Goal: Task Accomplishment & Management: Manage account settings

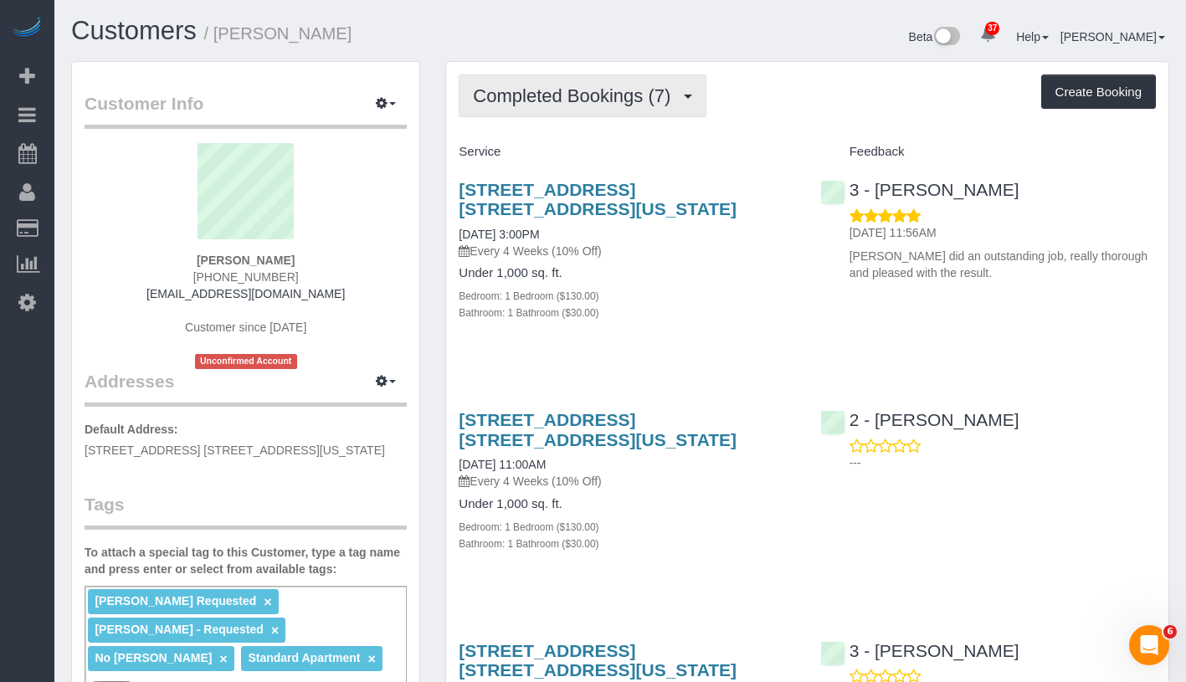
click at [542, 108] on button "Completed Bookings (7)" at bounding box center [583, 95] width 248 height 43
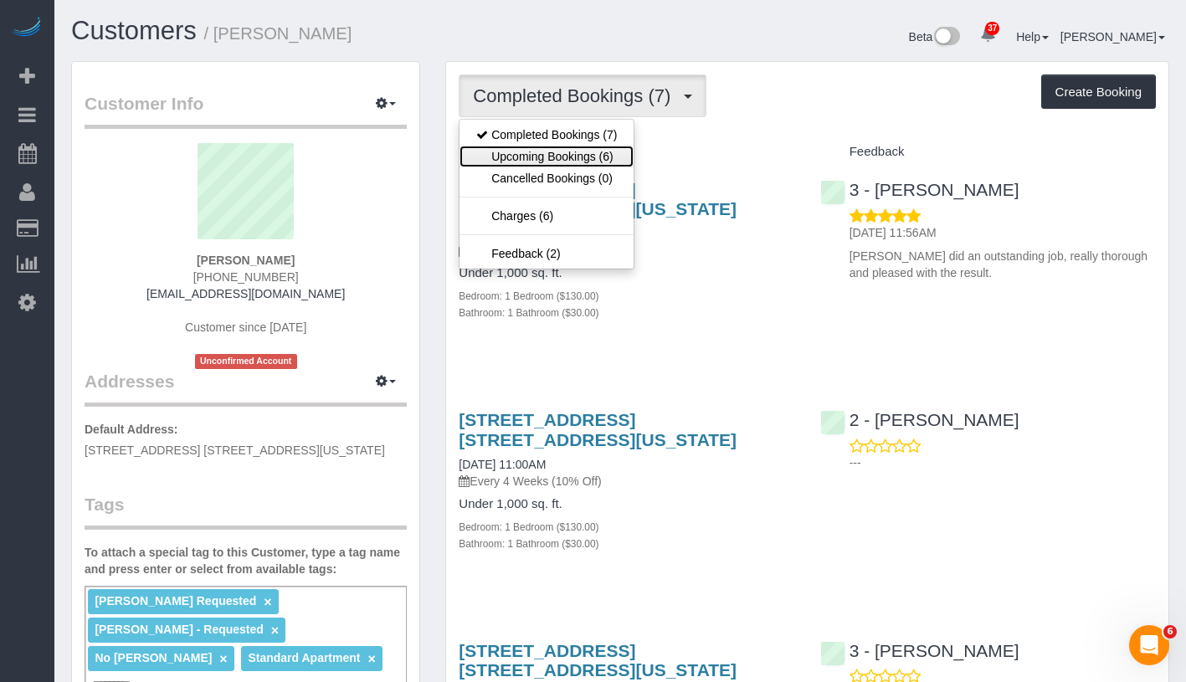
click at [555, 151] on link "Upcoming Bookings (6)" at bounding box center [546, 157] width 174 height 22
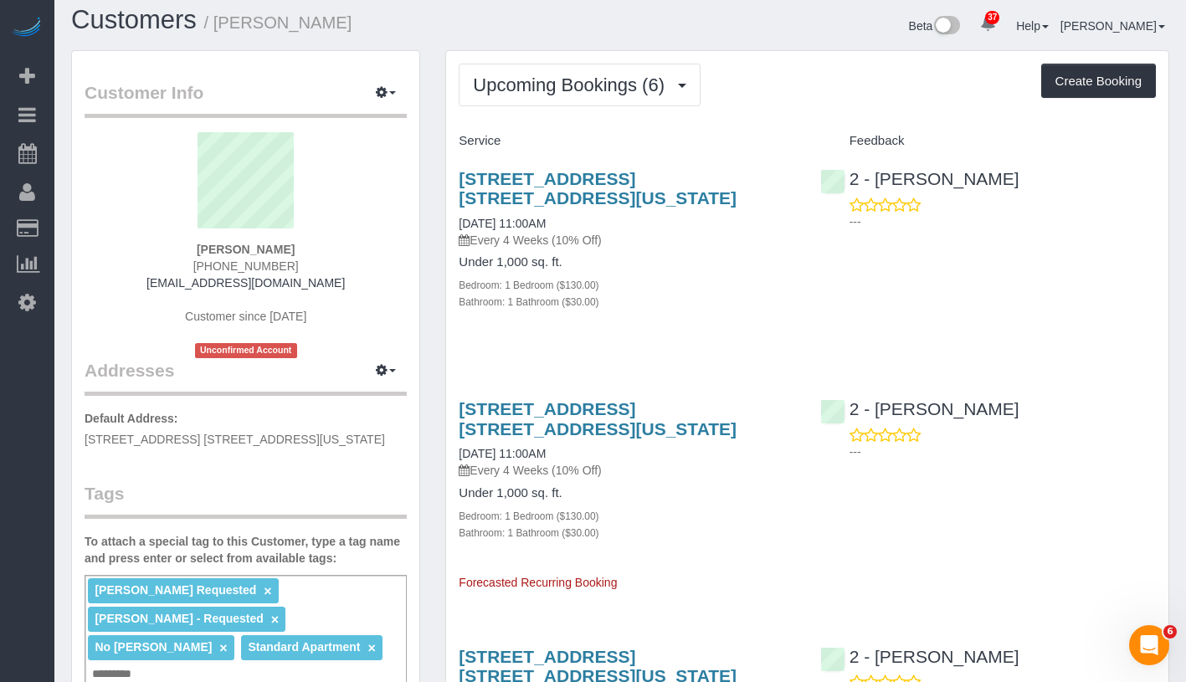
scroll to position [28, 0]
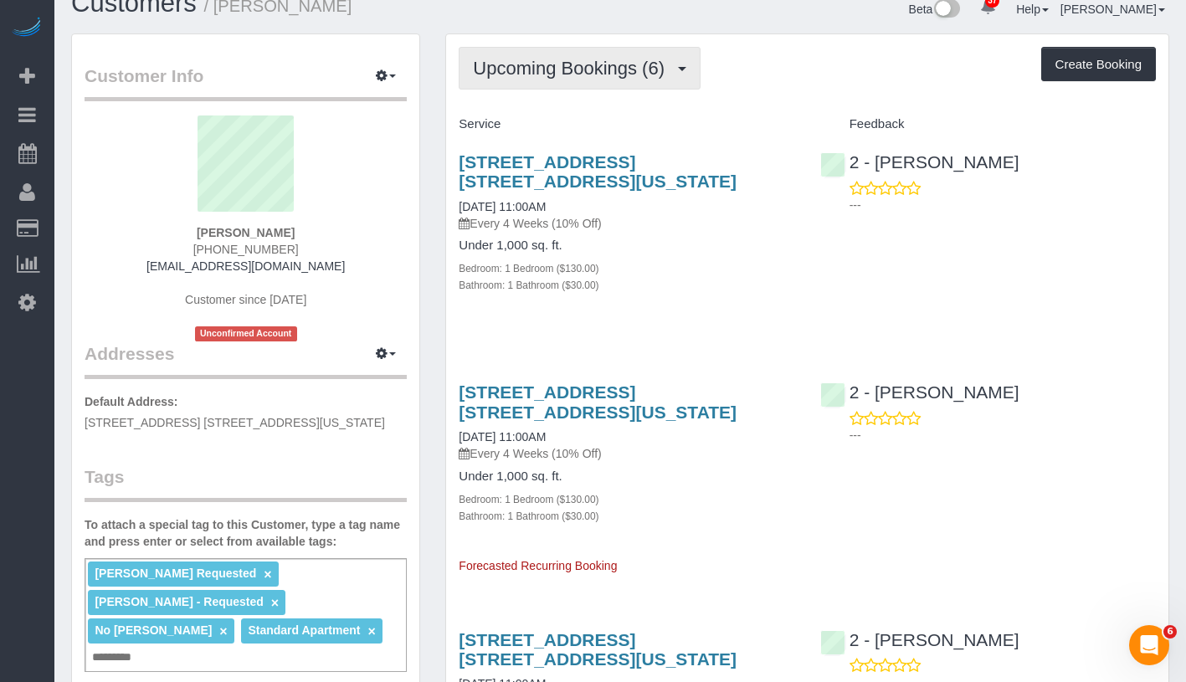
click at [575, 79] on button "Upcoming Bookings (6)" at bounding box center [580, 68] width 242 height 43
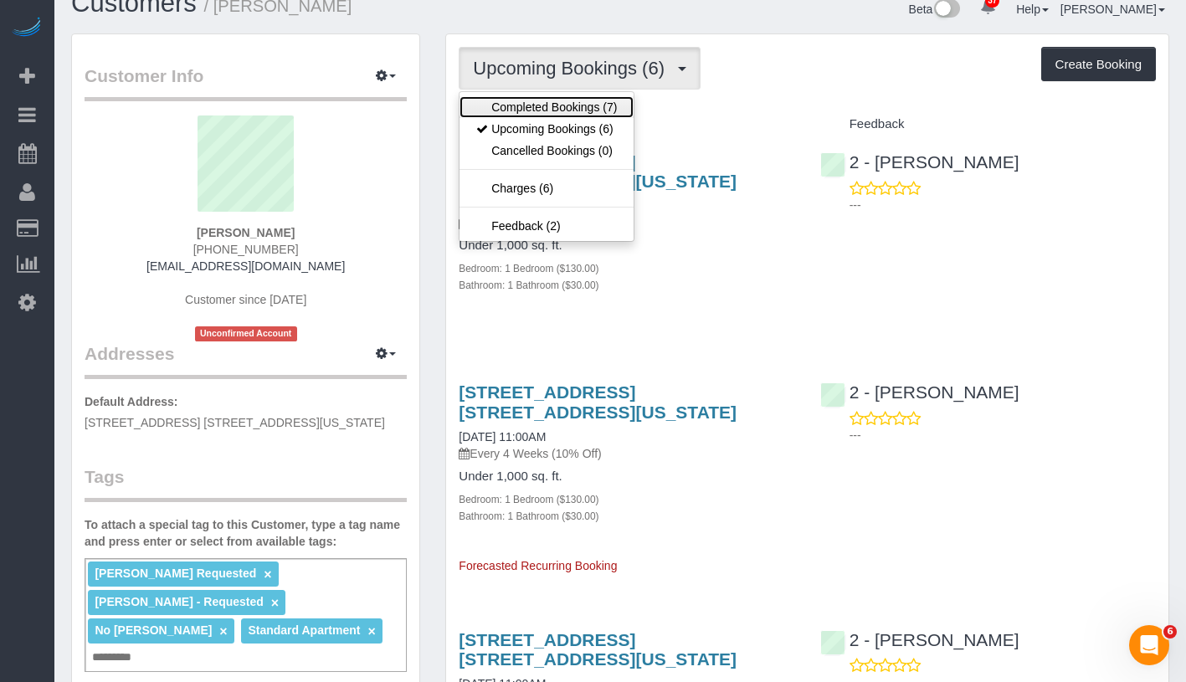
click at [571, 101] on link "Completed Bookings (7)" at bounding box center [546, 107] width 174 height 22
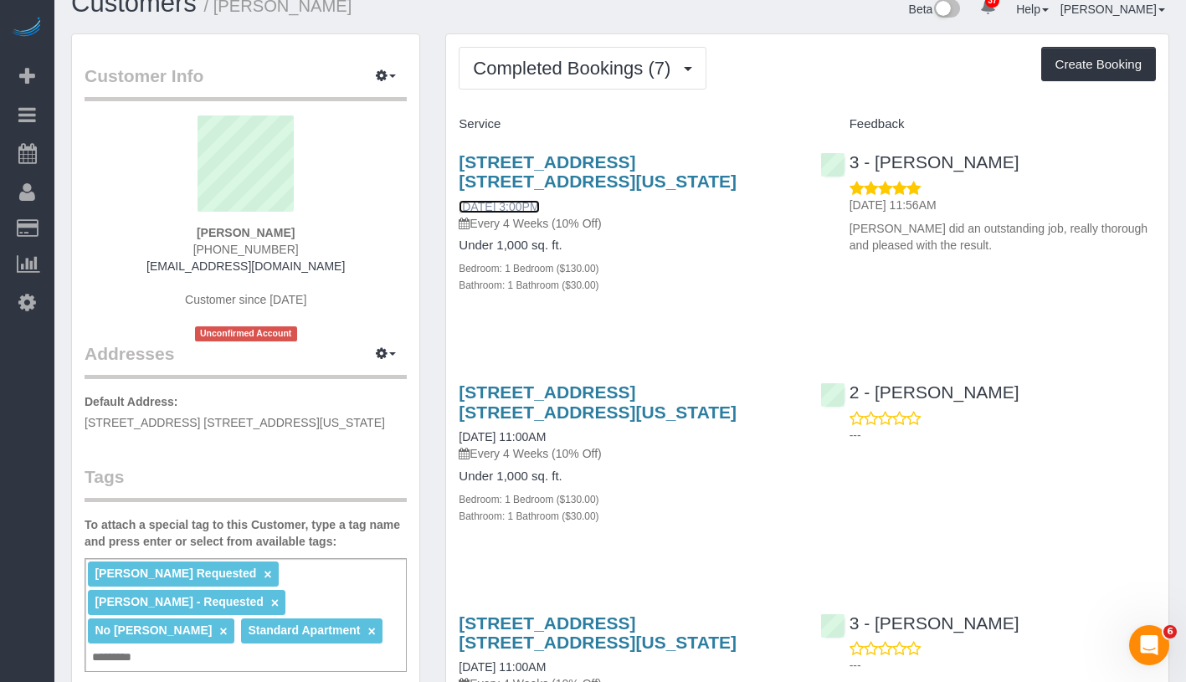
click at [509, 200] on link "10/02/2025 3:00PM" at bounding box center [499, 206] width 80 height 13
click at [538, 204] on link "10/02/2025 3:00PM" at bounding box center [499, 206] width 80 height 13
click at [585, 70] on span "Completed Bookings (7)" at bounding box center [576, 68] width 206 height 21
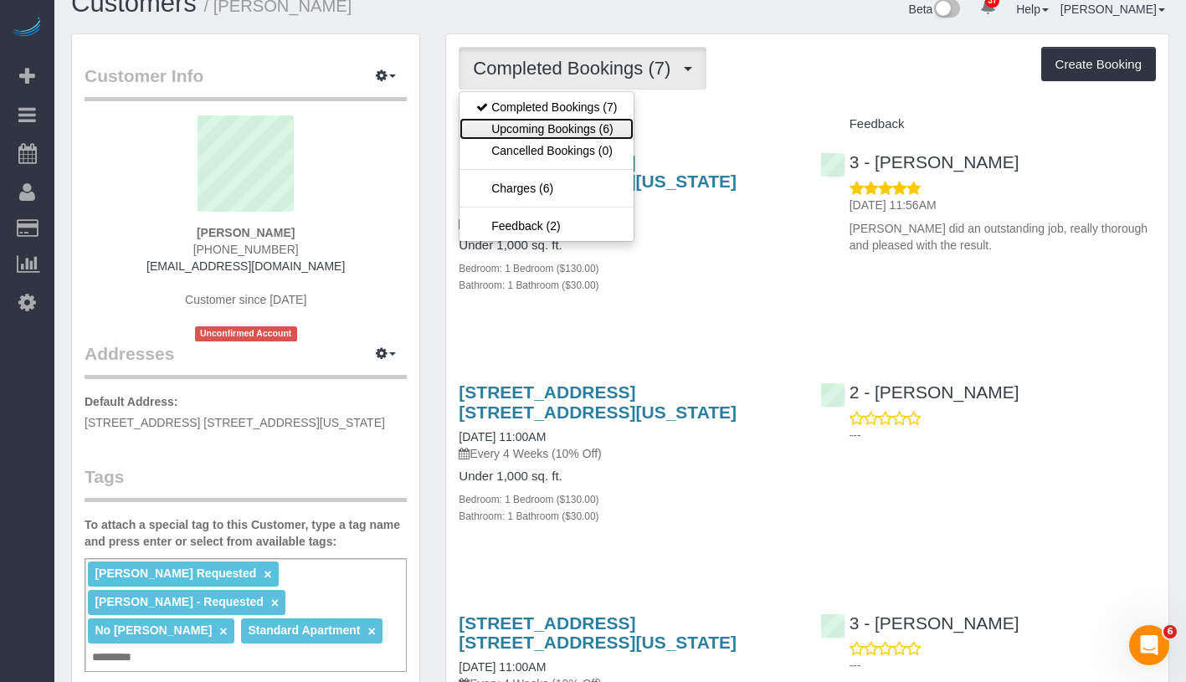
click at [561, 121] on link "Upcoming Bookings (6)" at bounding box center [546, 129] width 174 height 22
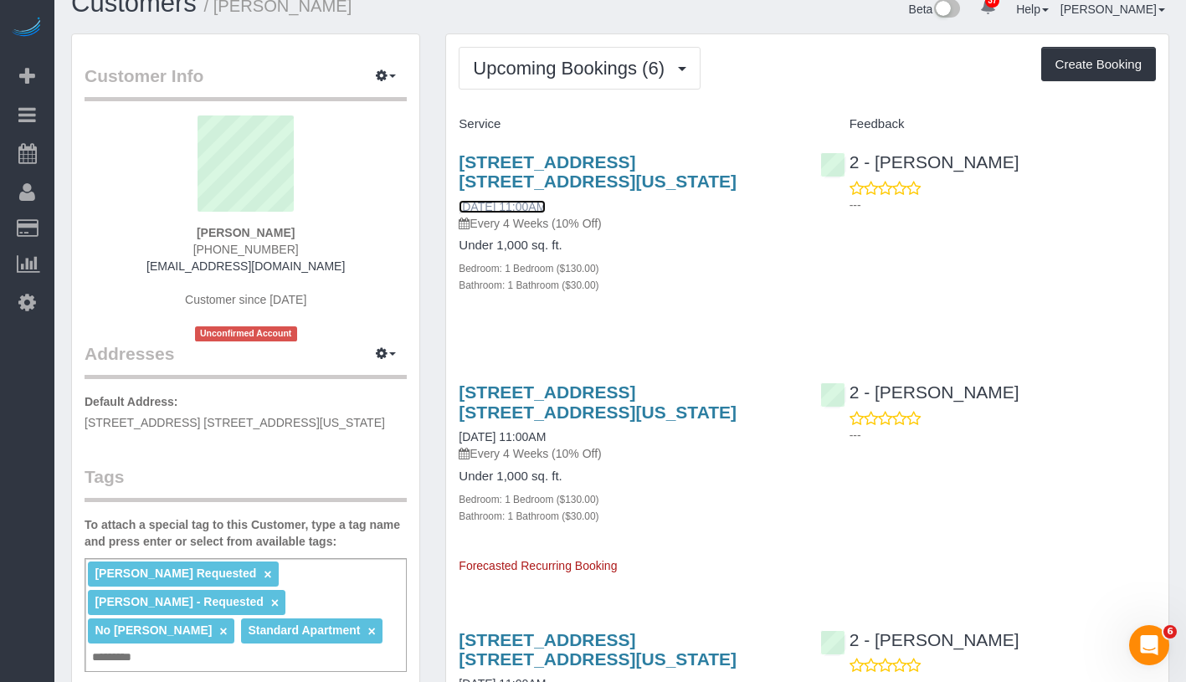
click at [517, 208] on link "10/30/2025 11:00AM" at bounding box center [502, 206] width 87 height 13
click at [274, 659] on div "Isabella Simplicio Requested × Marlenyn Robles - Requested × No Ingrid Malasi ×…" at bounding box center [246, 615] width 322 height 114
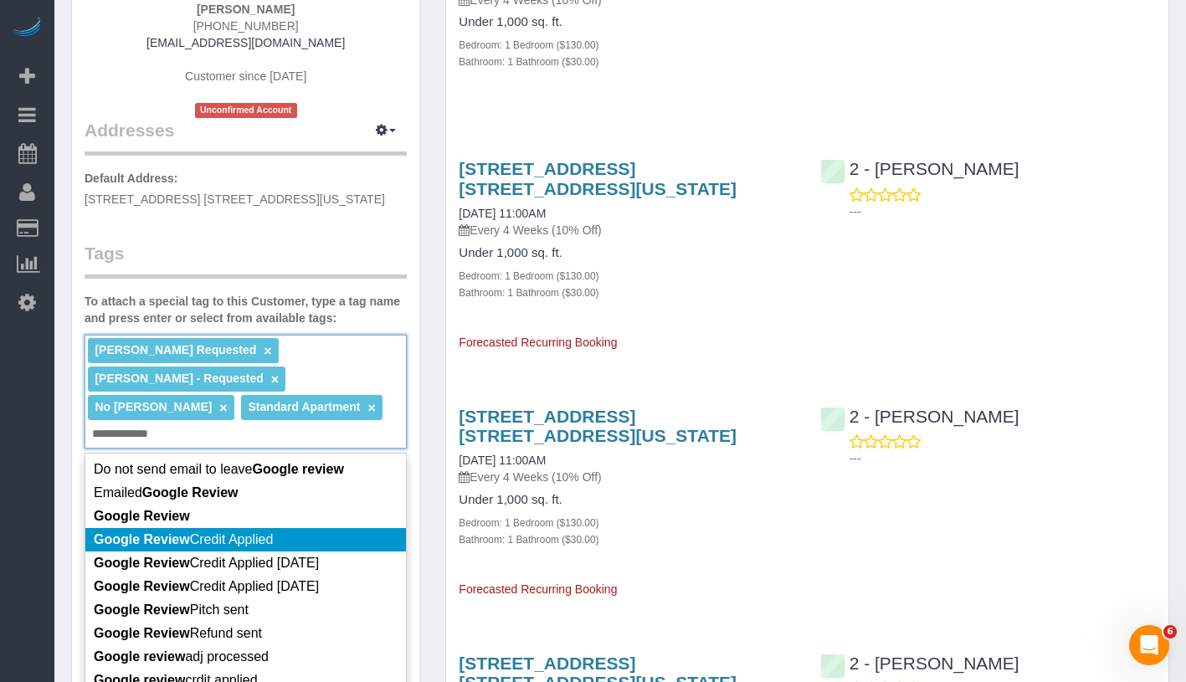
scroll to position [23, 0]
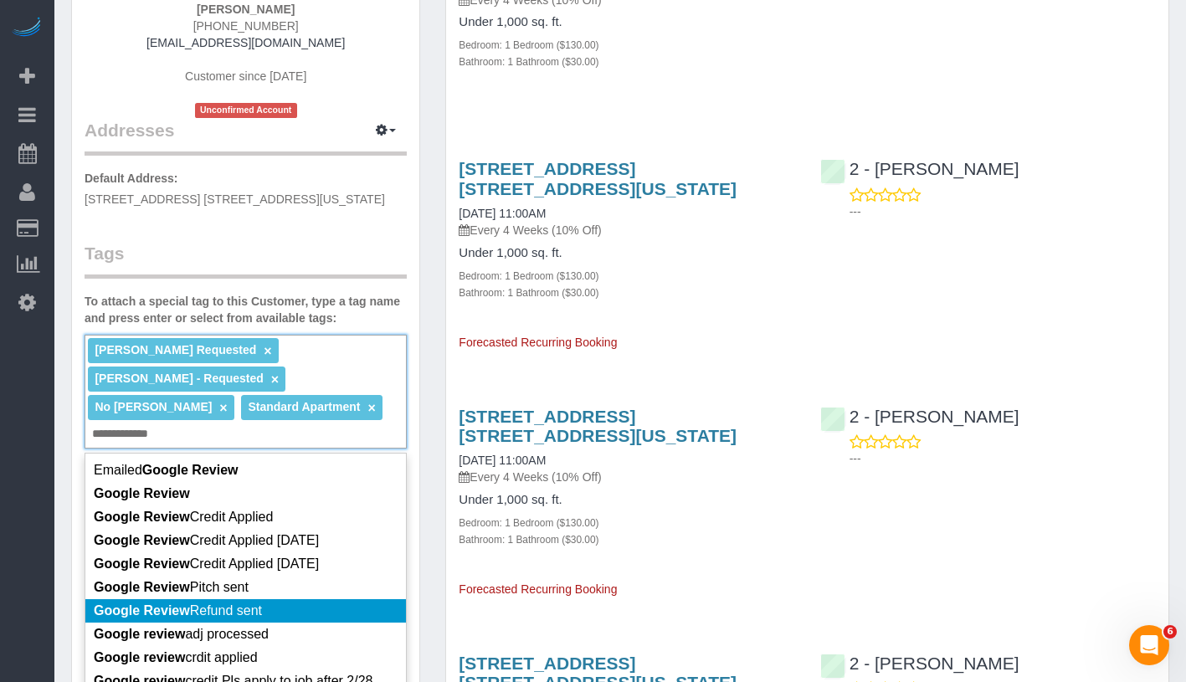
type input "**********"
click at [299, 617] on li "Google Review Refund sent" at bounding box center [245, 610] width 320 height 23
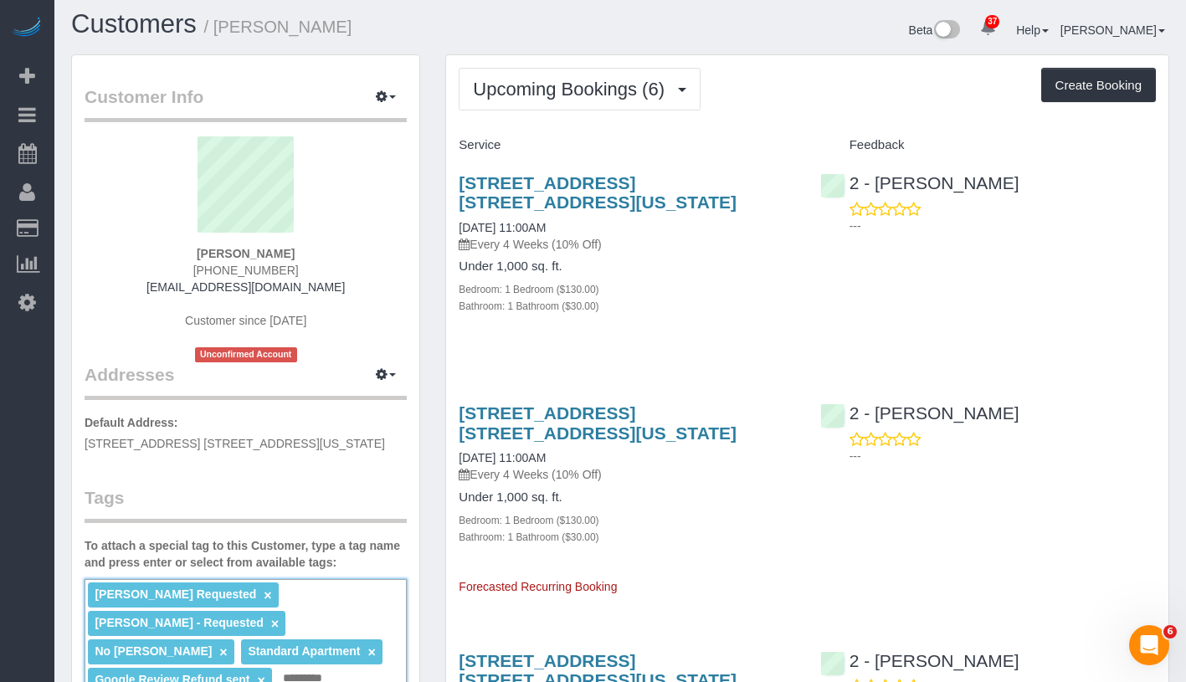
scroll to position [0, 0]
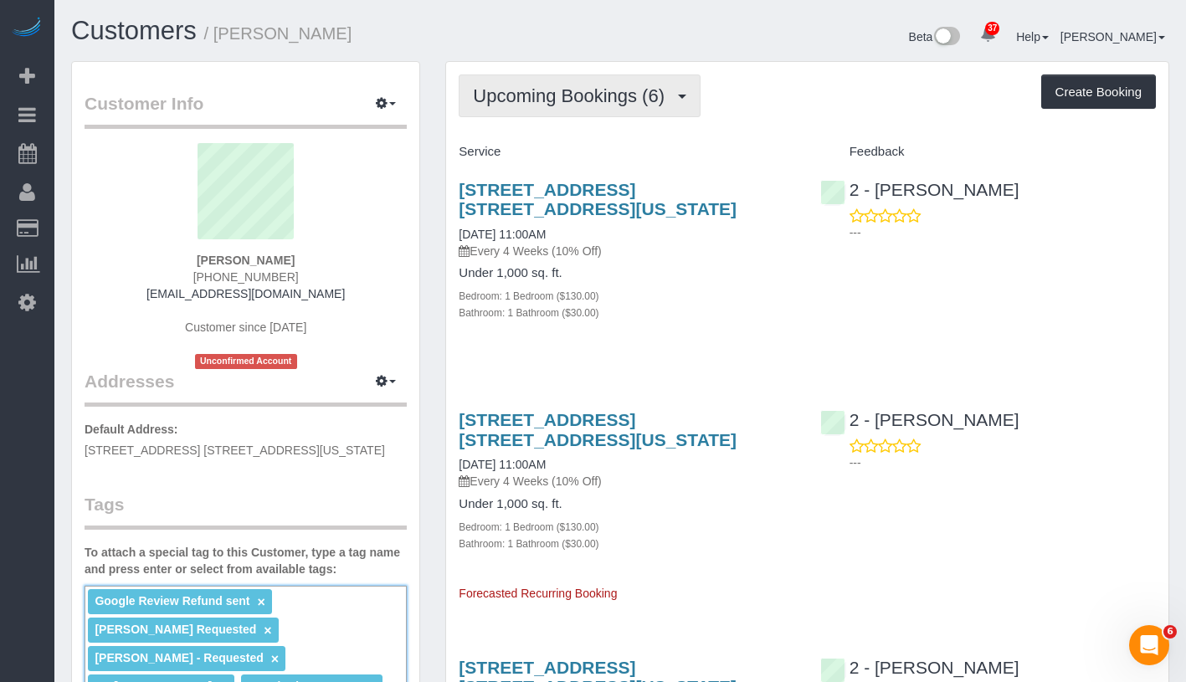
click at [611, 112] on button "Upcoming Bookings (6)" at bounding box center [580, 95] width 242 height 43
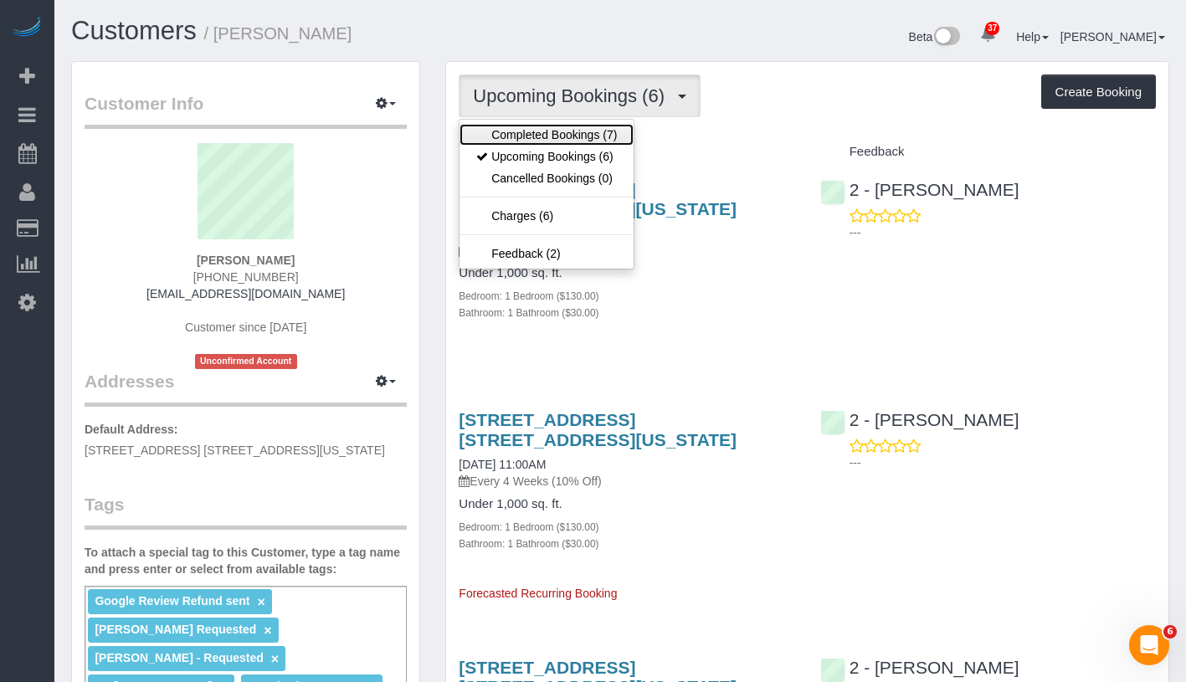
click at [596, 141] on link "Completed Bookings (7)" at bounding box center [546, 135] width 174 height 22
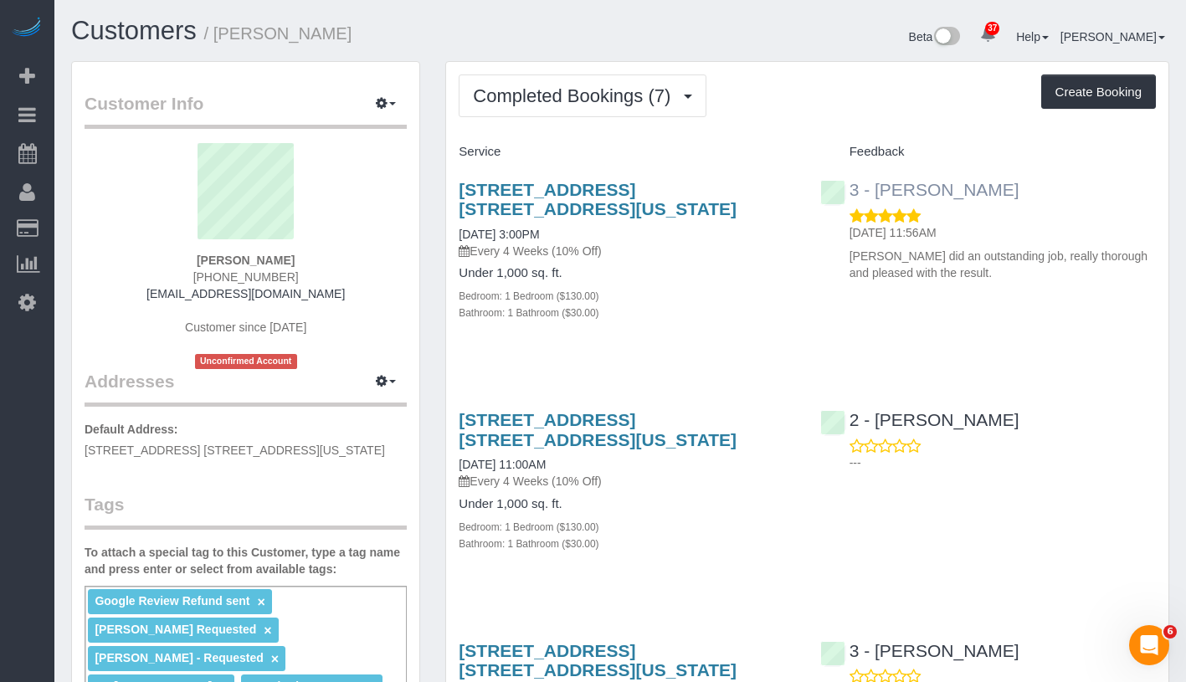
drag, startPoint x: 1033, startPoint y: 192, endPoint x: 874, endPoint y: 194, distance: 158.1
click at [874, 194] on div "3 - Isabella Simplicio 10/03/2025 11:56AM Isabella did an outstanding job, real…" at bounding box center [987, 227] width 361 height 123
copy link "Isabella Simplicio"
drag, startPoint x: 201, startPoint y: 259, endPoint x: 296, endPoint y: 259, distance: 95.4
click at [296, 259] on div "Amelia Palmer (347) 308-1718 ameliapalmer@me.com Customer since 2025 Unconfirme…" at bounding box center [246, 256] width 322 height 226
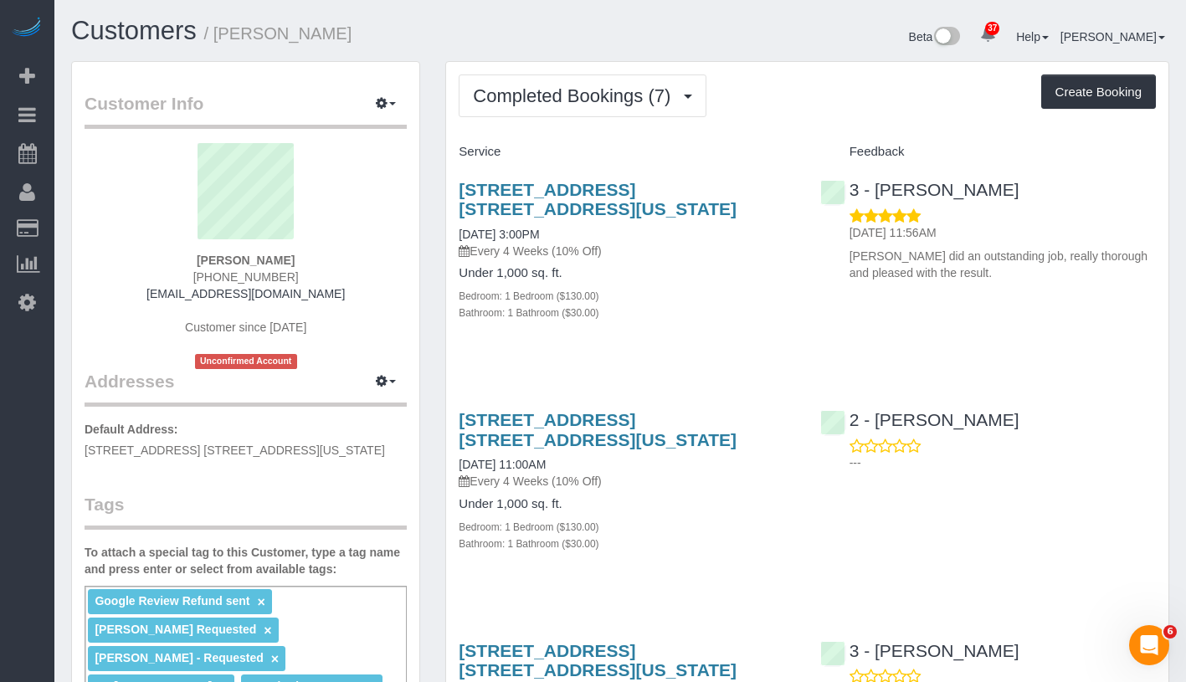
copy strong "Amelia Palmer"
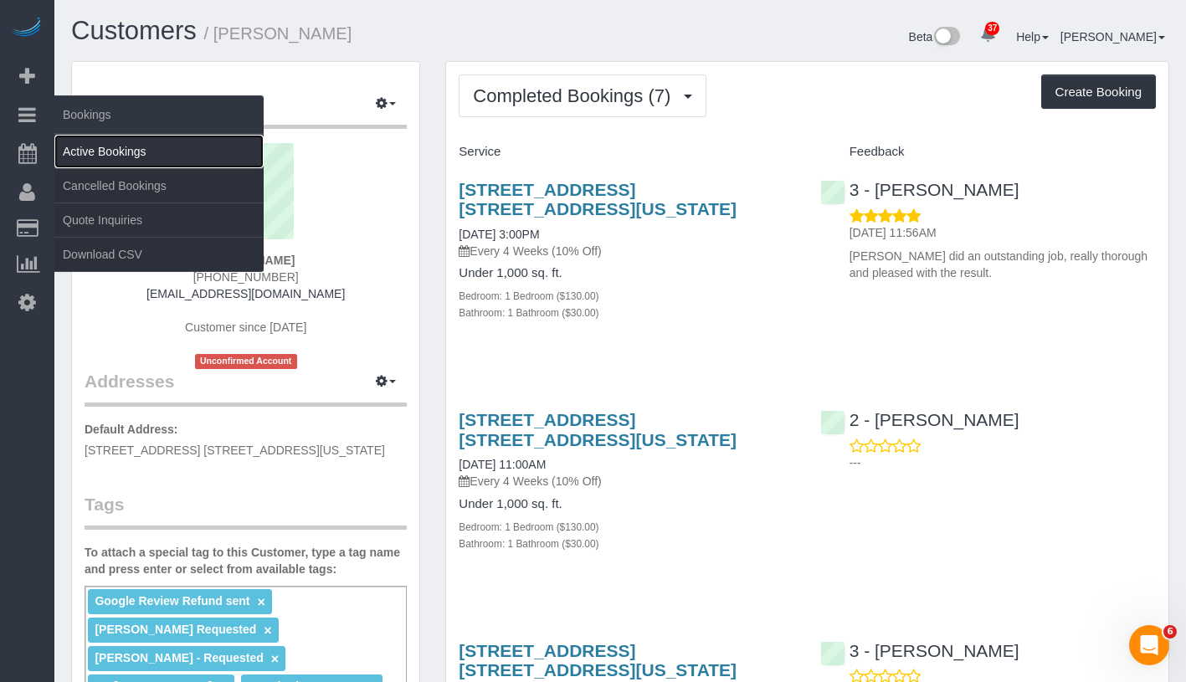
click at [96, 147] on link "Active Bookings" at bounding box center [158, 151] width 209 height 33
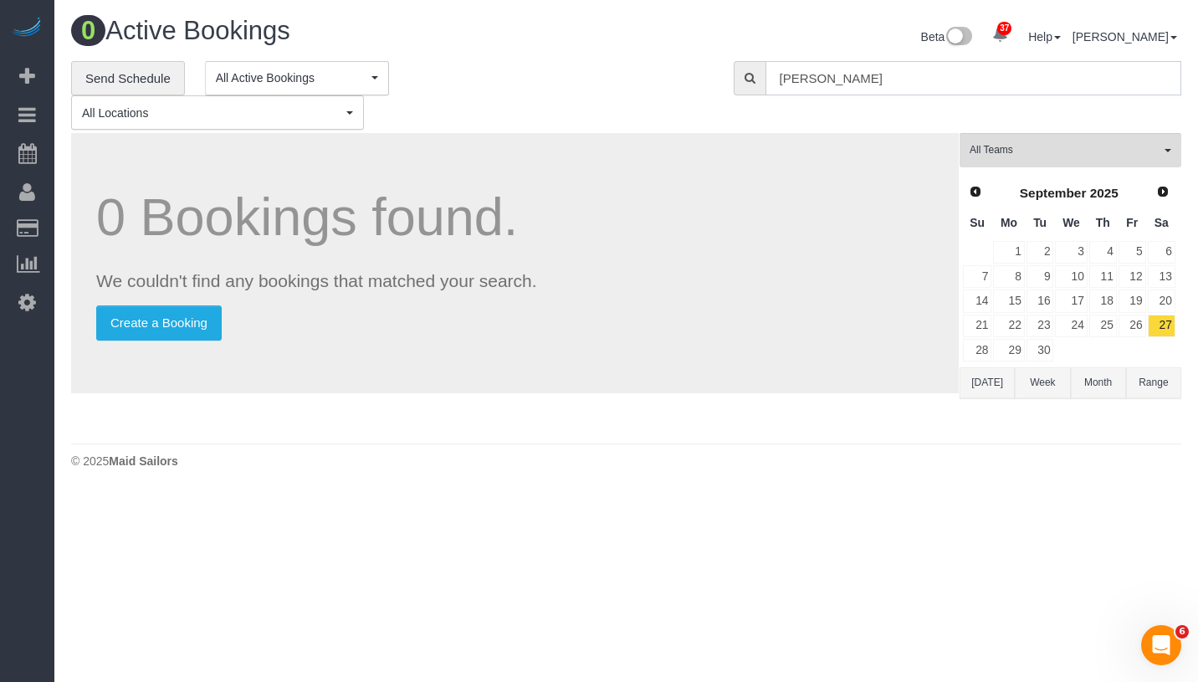
click at [925, 79] on input "Amelia Palmer" at bounding box center [974, 78] width 416 height 34
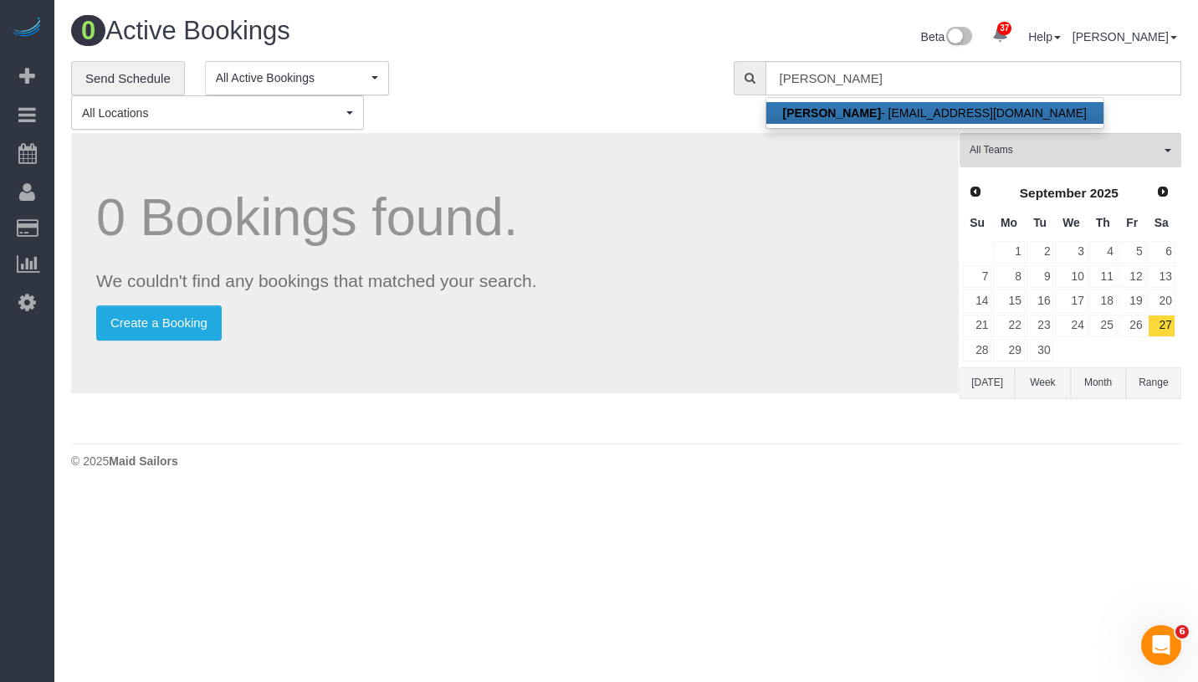
click at [857, 108] on strong "Rebecca Javens" at bounding box center [832, 112] width 98 height 13
type input "rebeccaannjavens@gmail.com"
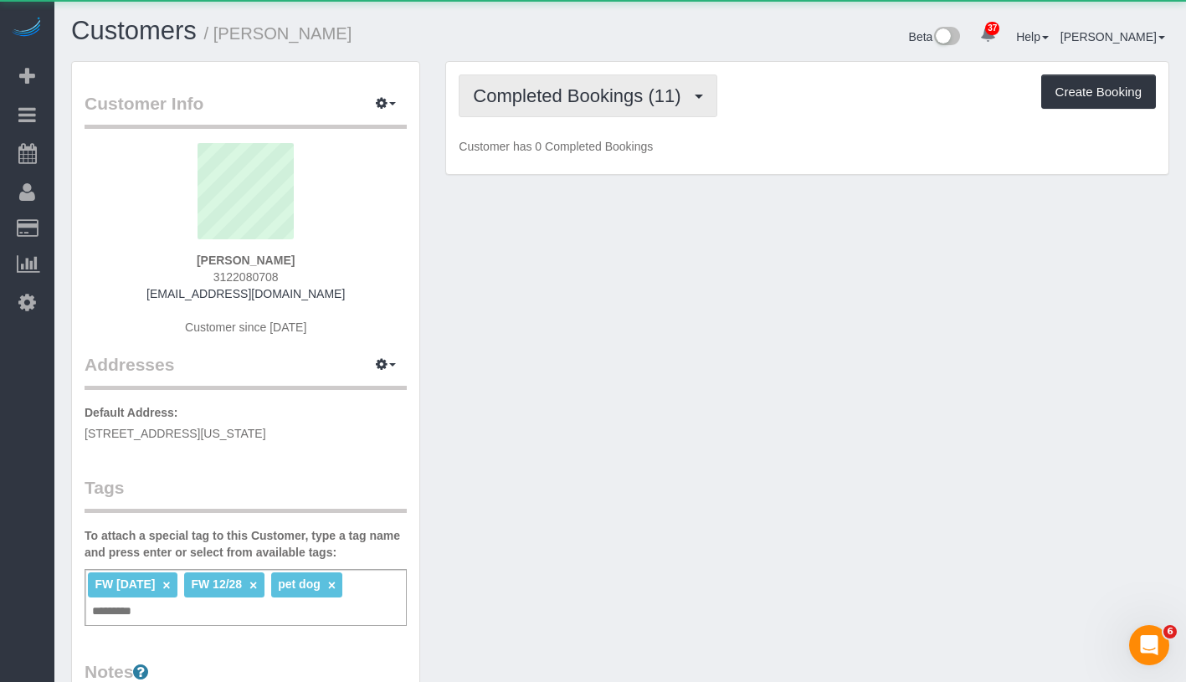
click at [500, 79] on button "Completed Bookings (11)" at bounding box center [588, 95] width 258 height 43
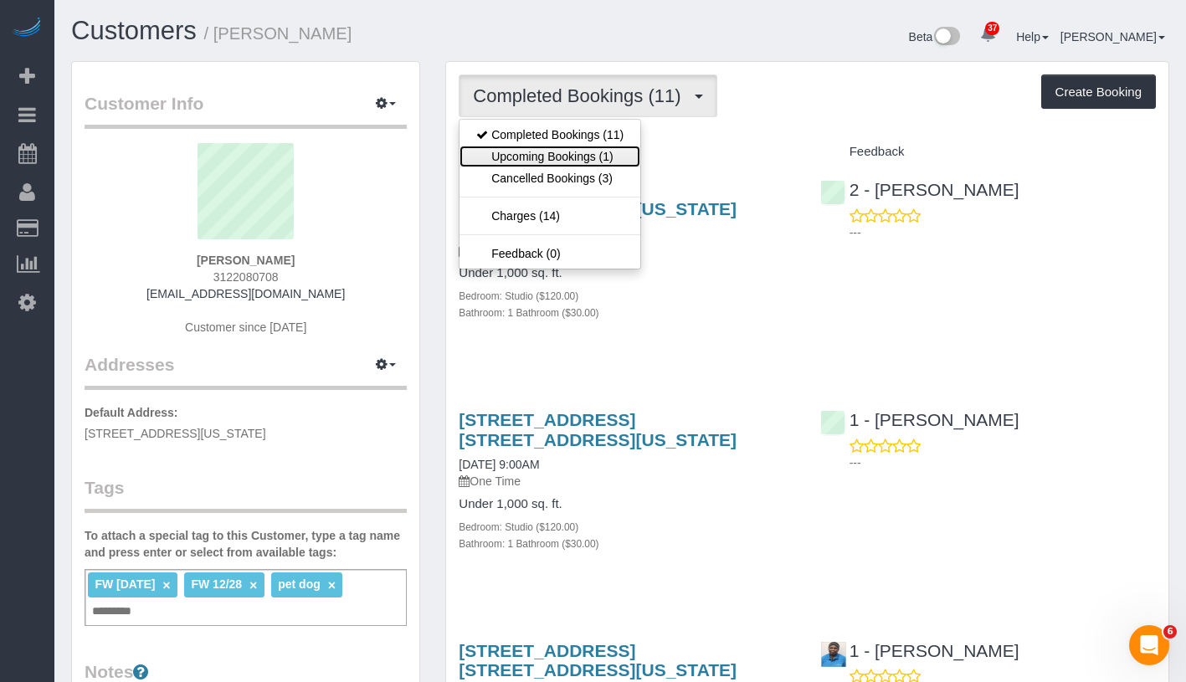
click at [518, 151] on link "Upcoming Bookings (1)" at bounding box center [549, 157] width 181 height 22
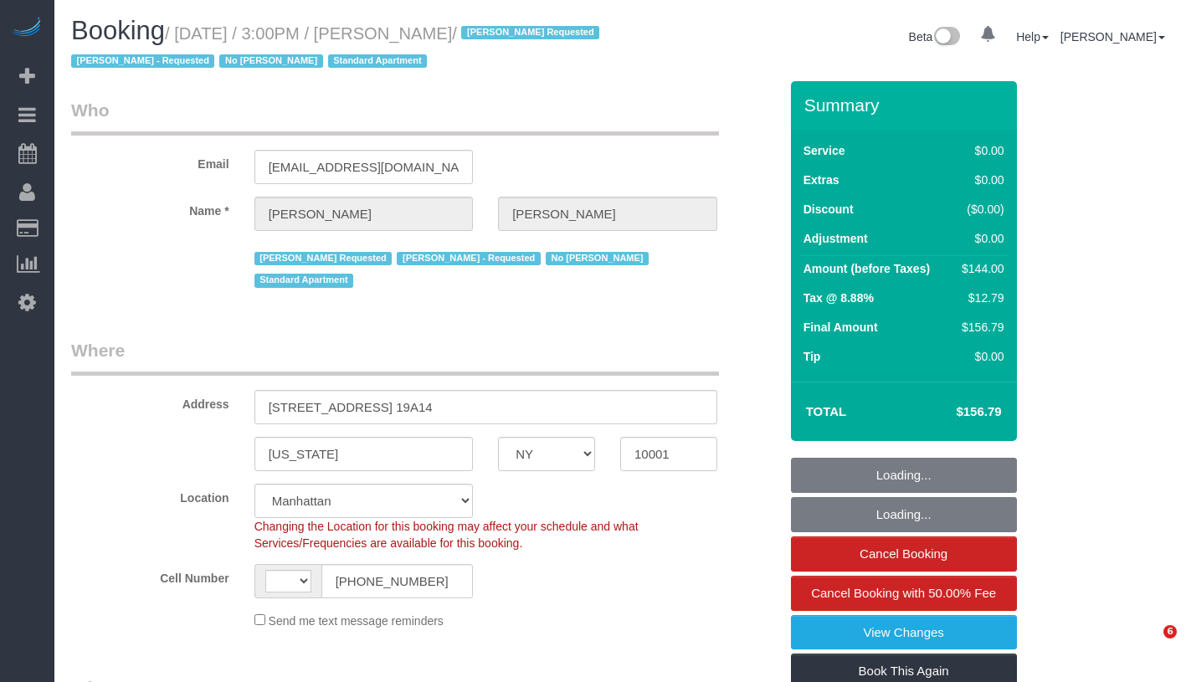
select select "NY"
select select "number:89"
select select "number:90"
select select "number:15"
select select "number:5"
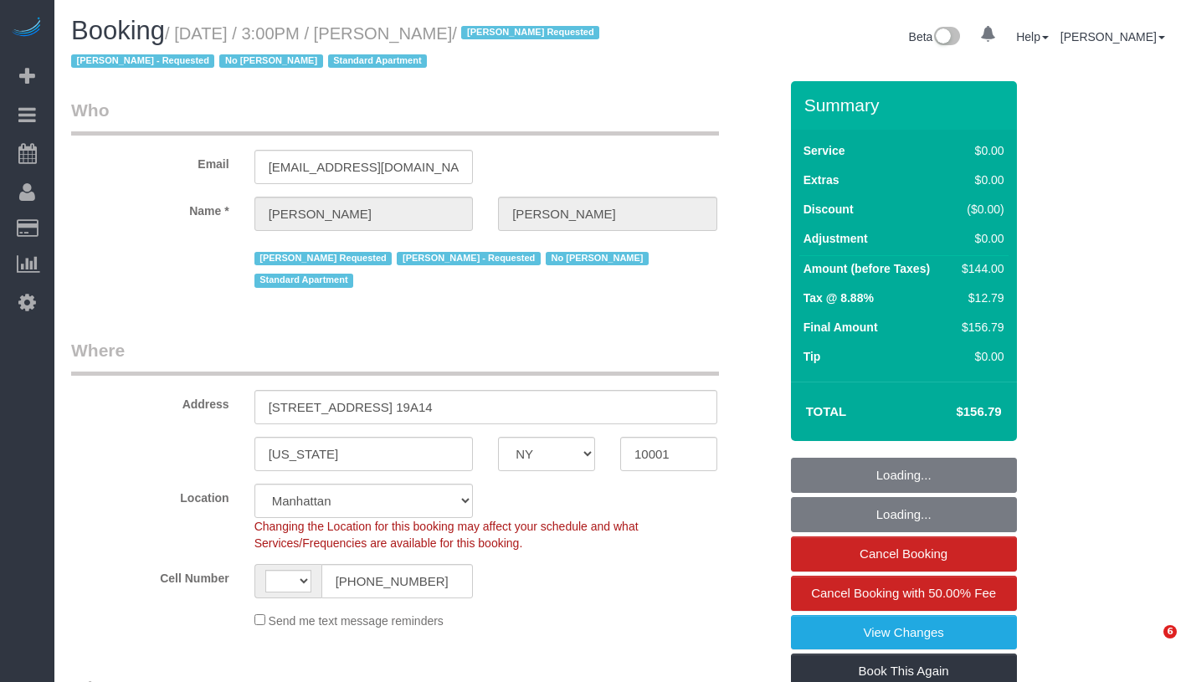
select select "string:[GEOGRAPHIC_DATA]"
select select "object:1533"
select select "string:stripe-pm_1RTwsW4VGloSiKo7Xo9CQ1gS"
select select "spot1"
select select "1"
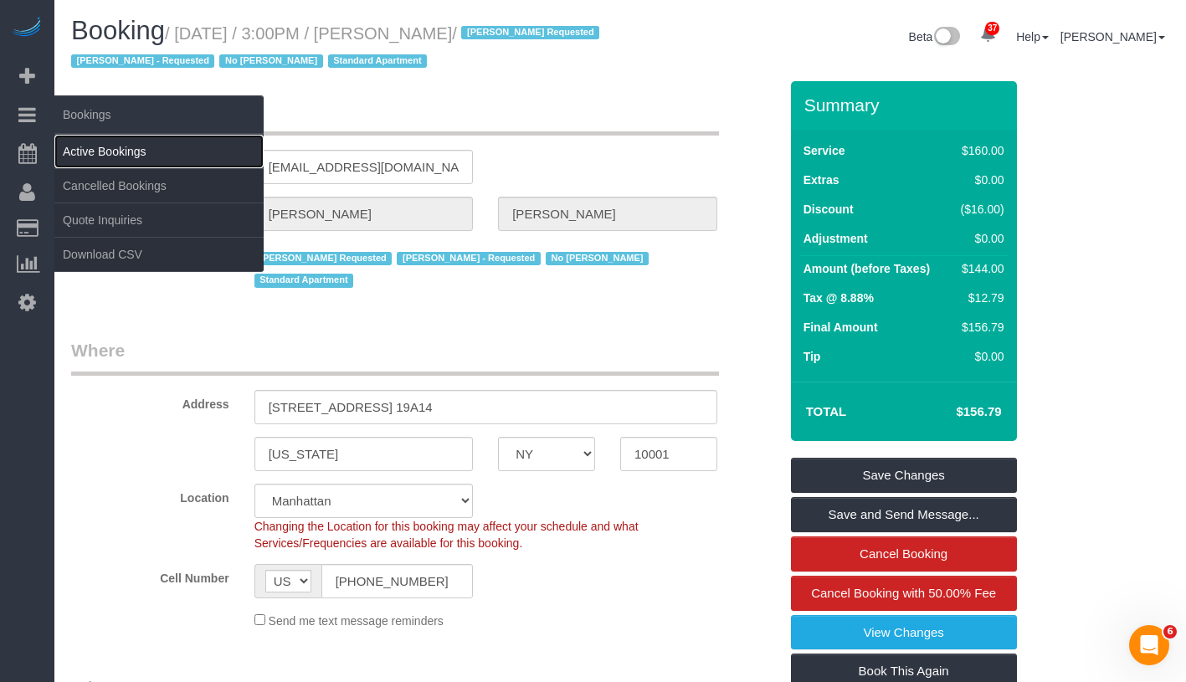
click at [114, 145] on link "Active Bookings" at bounding box center [158, 151] width 209 height 33
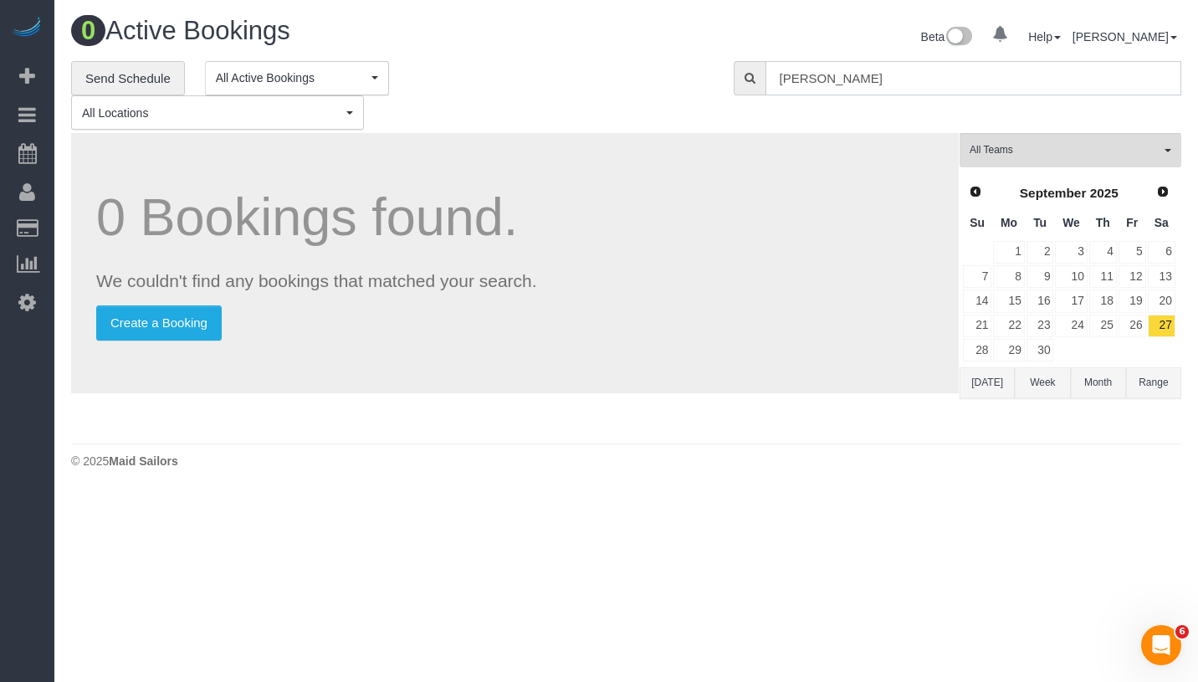
click at [965, 85] on input "[PERSON_NAME]" at bounding box center [974, 78] width 416 height 34
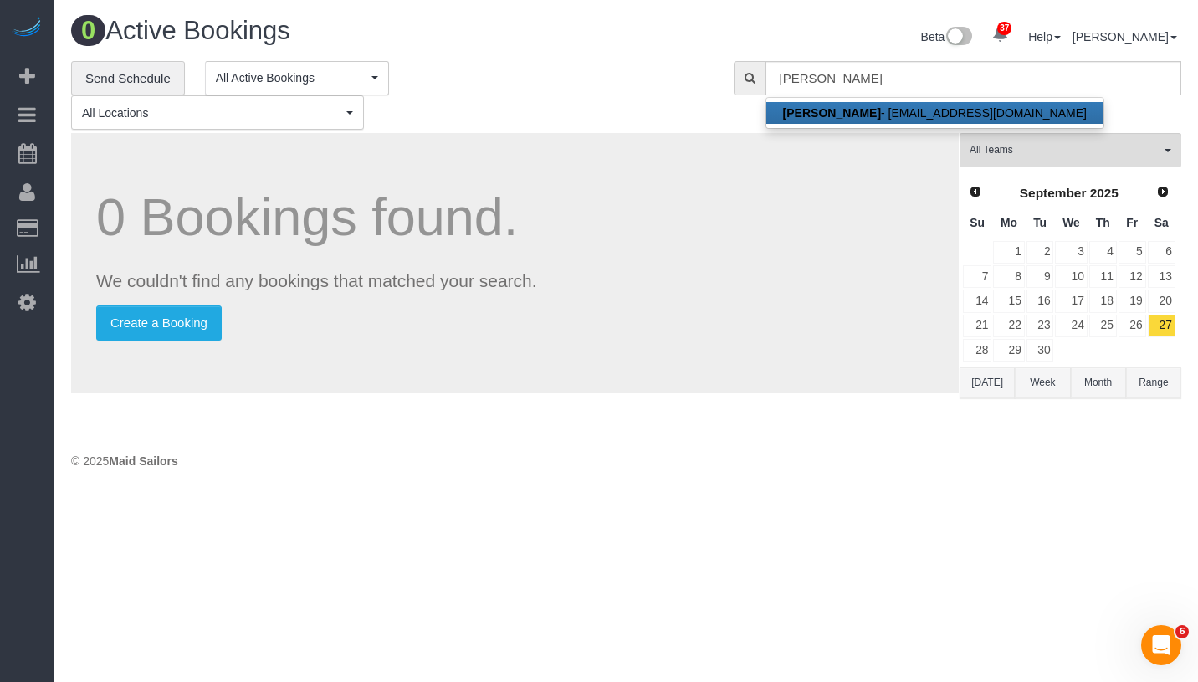
click at [904, 109] on link "Amelia Palmer - ameliapalmer@me.com" at bounding box center [934, 113] width 337 height 22
type input "ameliapalmer@me.com"
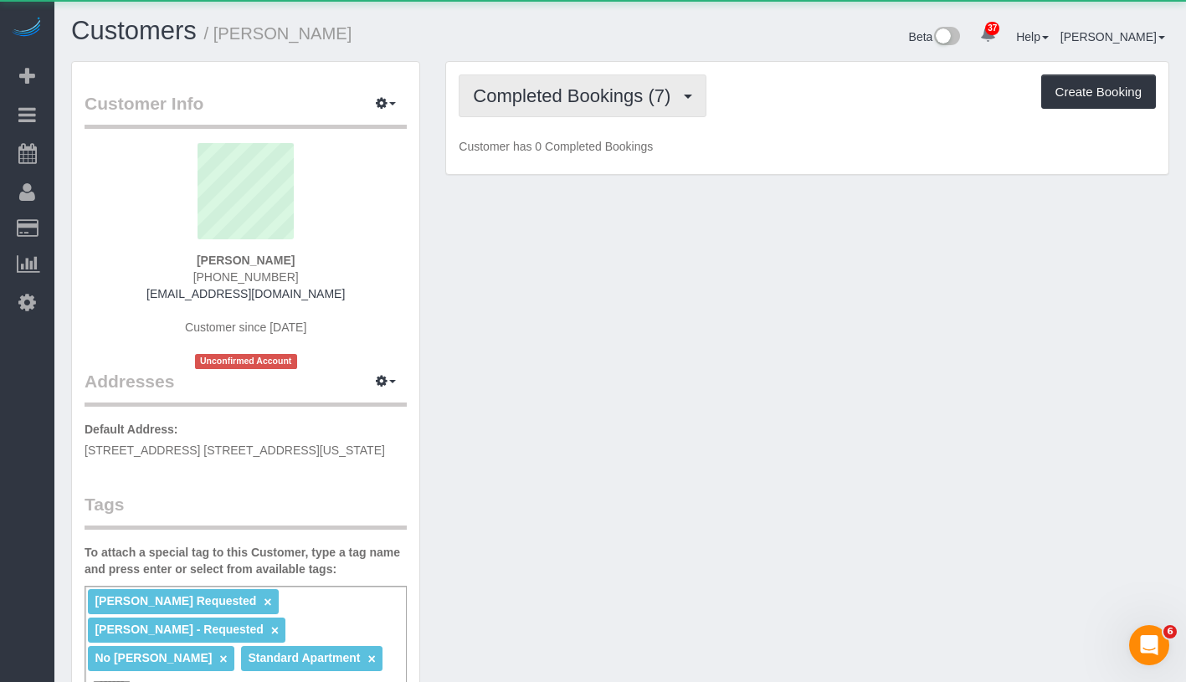
click at [557, 109] on button "Completed Bookings (7)" at bounding box center [583, 95] width 248 height 43
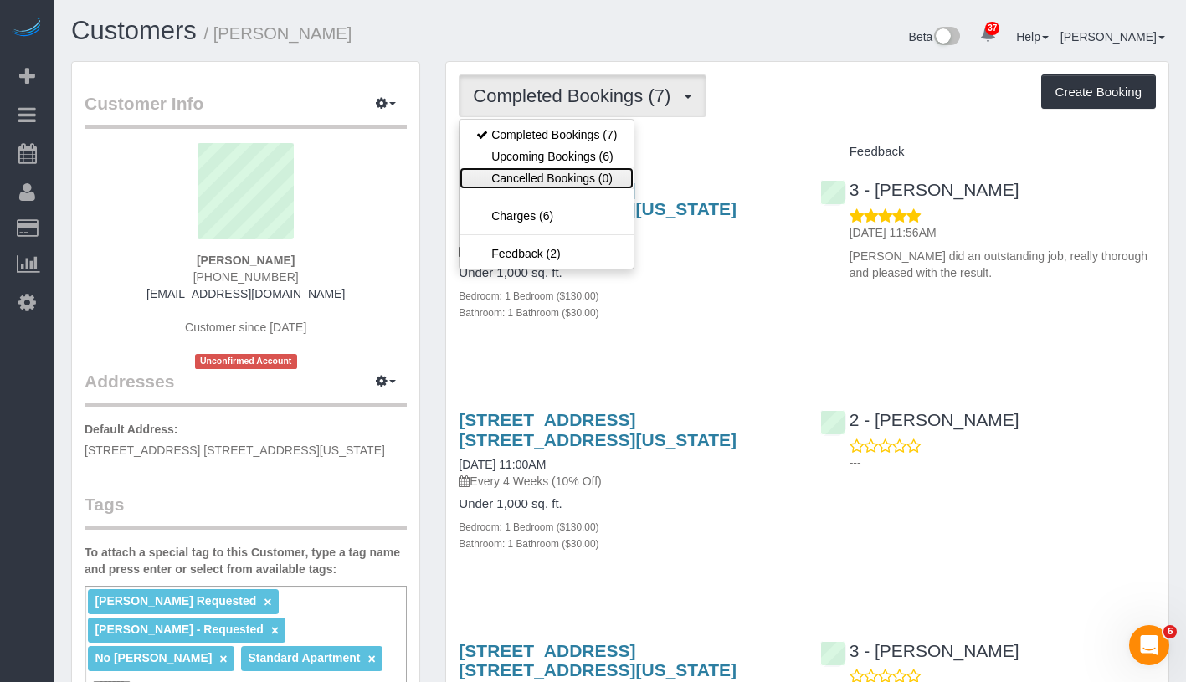
click at [547, 168] on link "Cancelled Bookings (0)" at bounding box center [546, 178] width 174 height 22
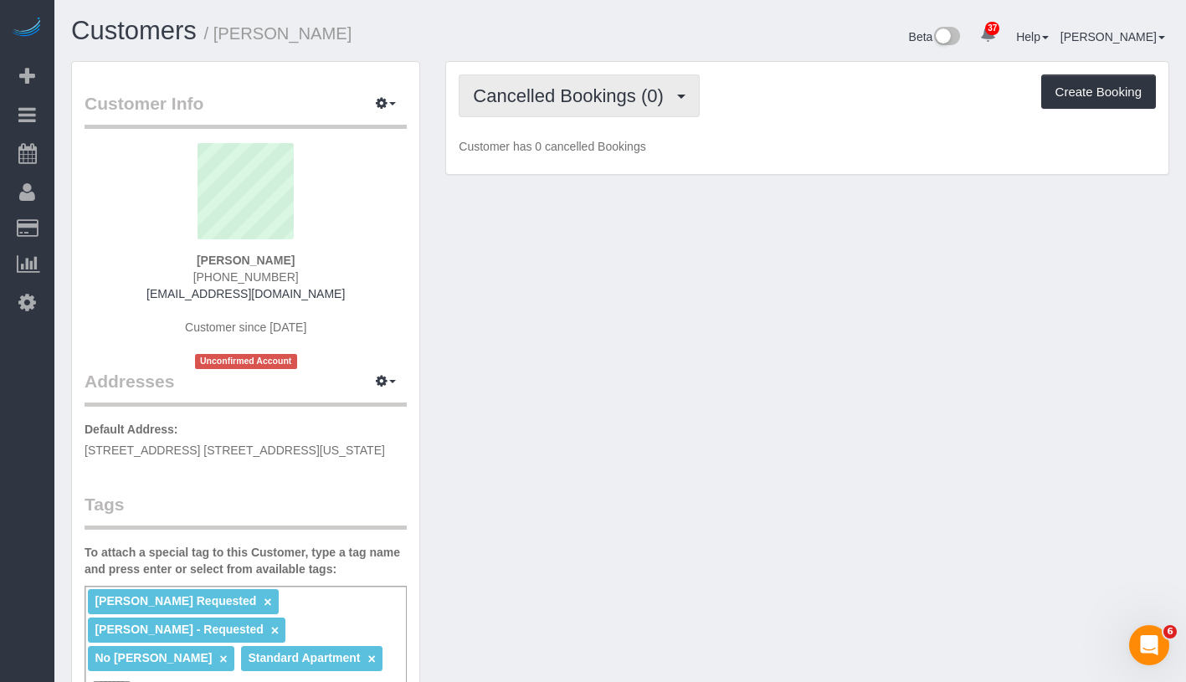
click at [587, 96] on span "Cancelled Bookings (0)" at bounding box center [572, 95] width 198 height 21
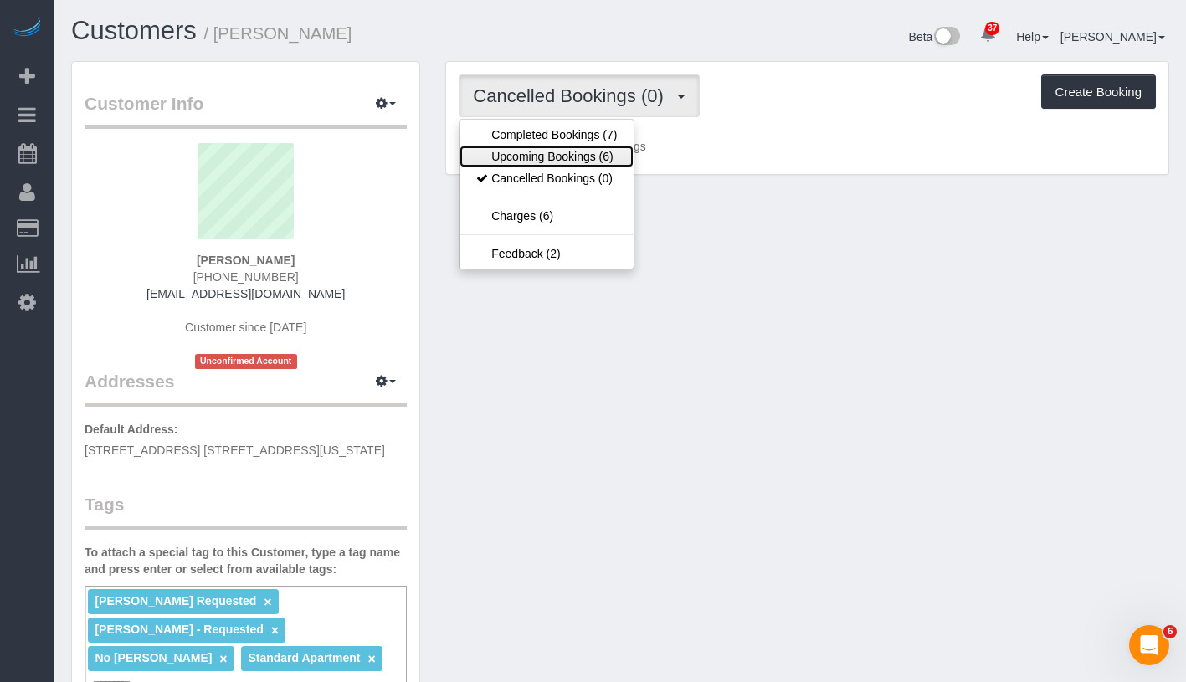
click at [560, 151] on link "Upcoming Bookings (6)" at bounding box center [546, 157] width 174 height 22
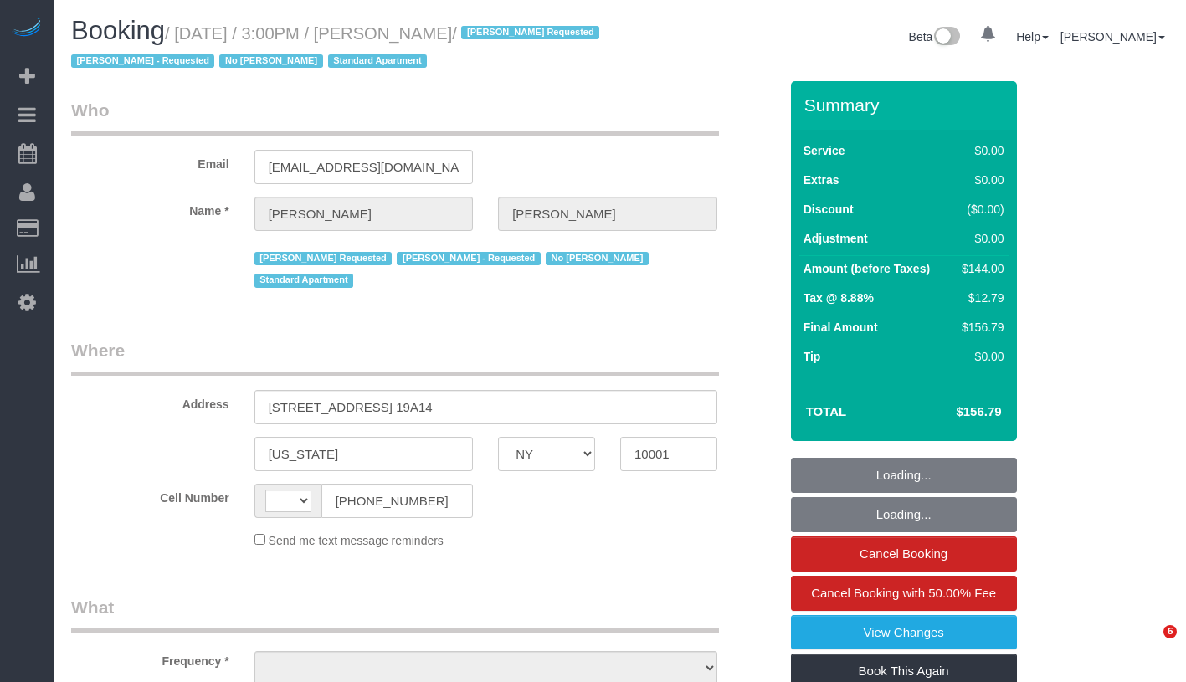
select select "NY"
select select "number:89"
select select "number:90"
select select "number:15"
select select "number:5"
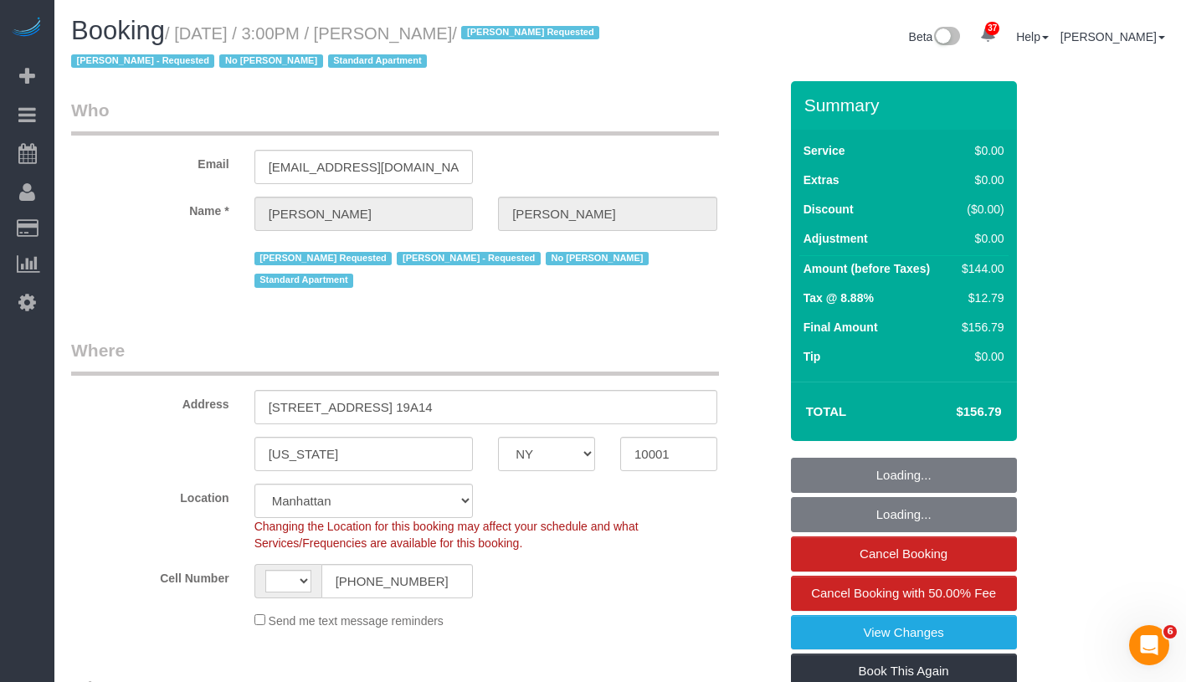
select select "string:[GEOGRAPHIC_DATA]"
select select "object:987"
select select "string:stripe-pm_1RTwsW4VGloSiKo7Xo9CQ1gS"
select select "1"
select select "spot1"
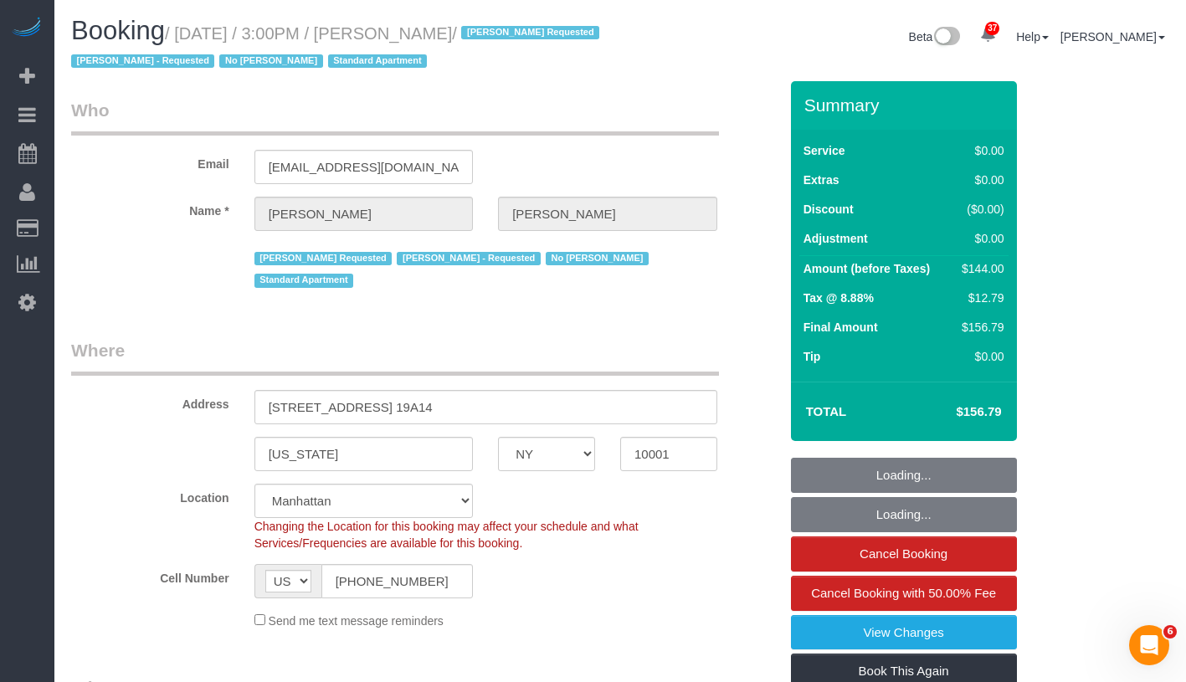
select select "object:1533"
select select "1"
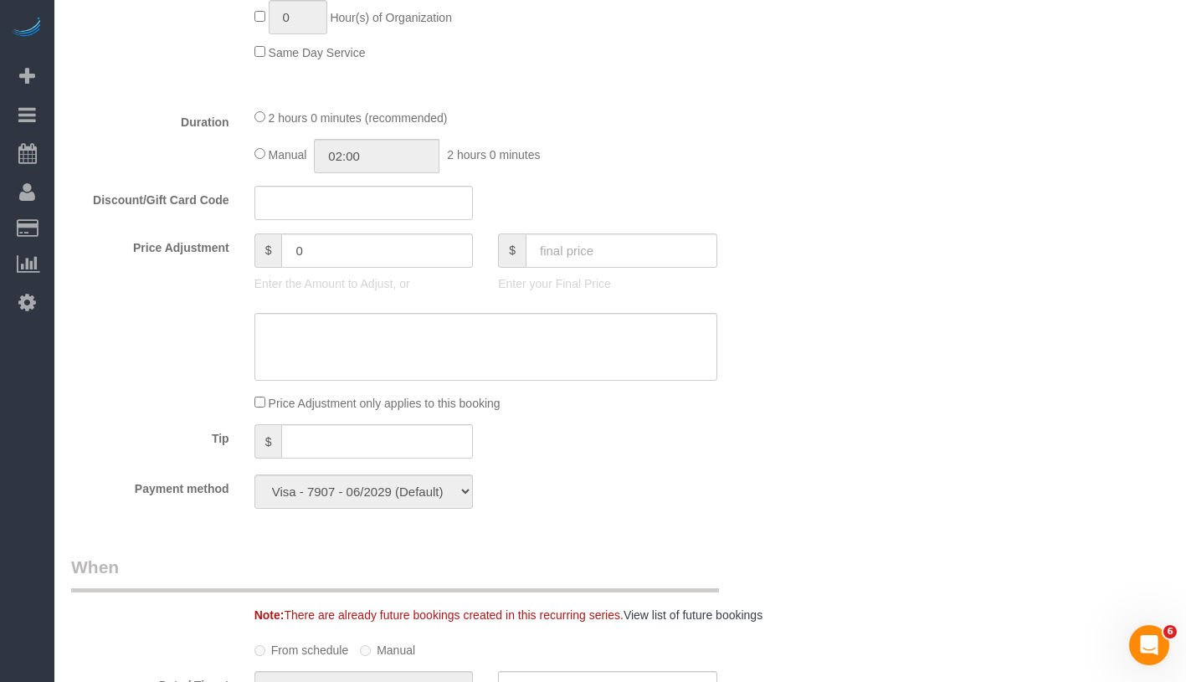
scroll to position [1217, 0]
click at [333, 248] on input "0" at bounding box center [377, 249] width 192 height 34
type input "-50"
click at [411, 349] on textarea at bounding box center [485, 345] width 463 height 69
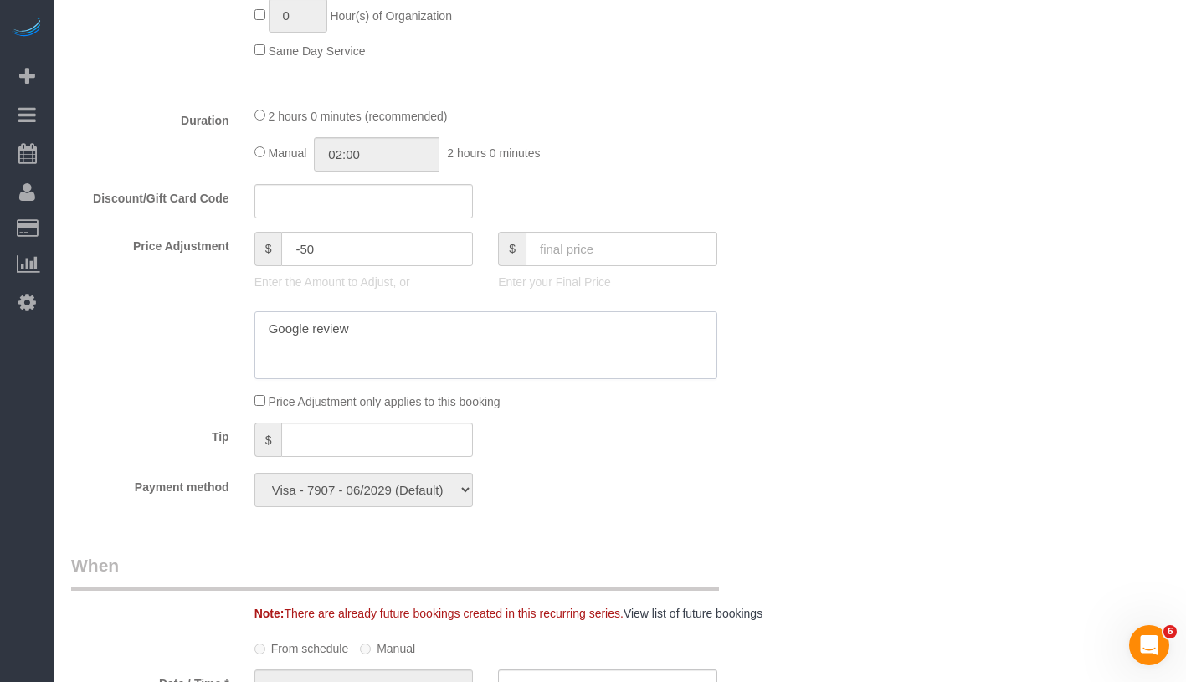
type textarea "Google review"
click at [888, 274] on div "Who Email ameliapalmer@me.com Name * Amelia Palmer Isabella Simplicio Requested…" at bounding box center [620, 332] width 1098 height 2937
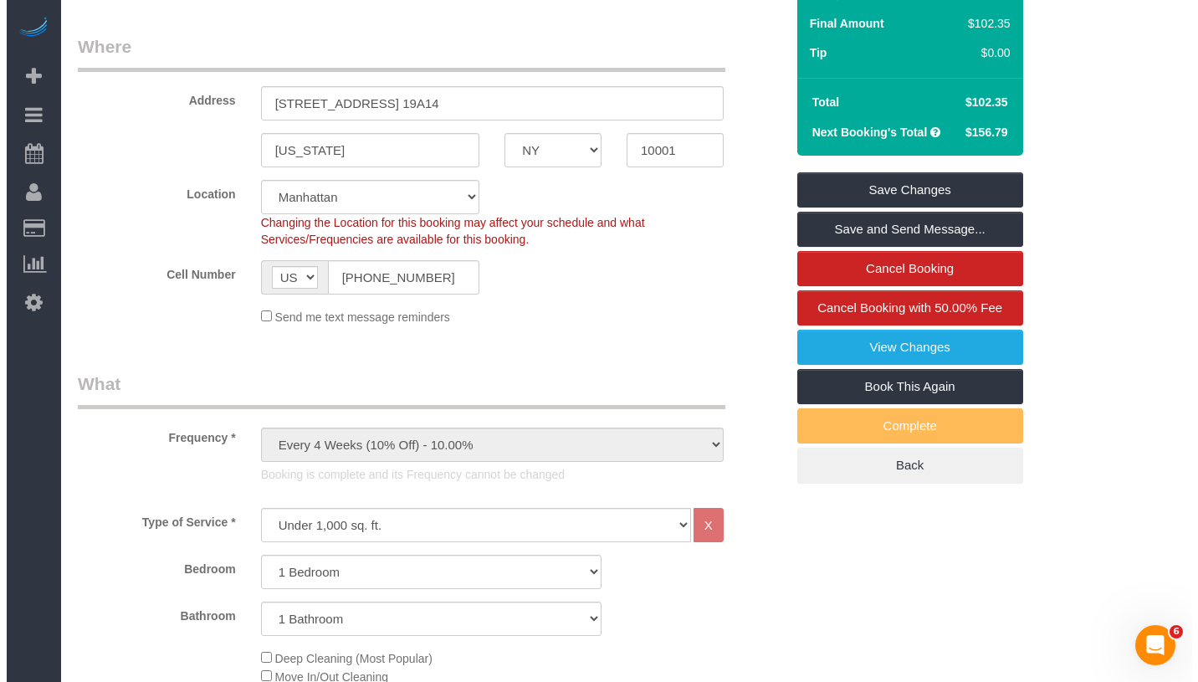
scroll to position [0, 0]
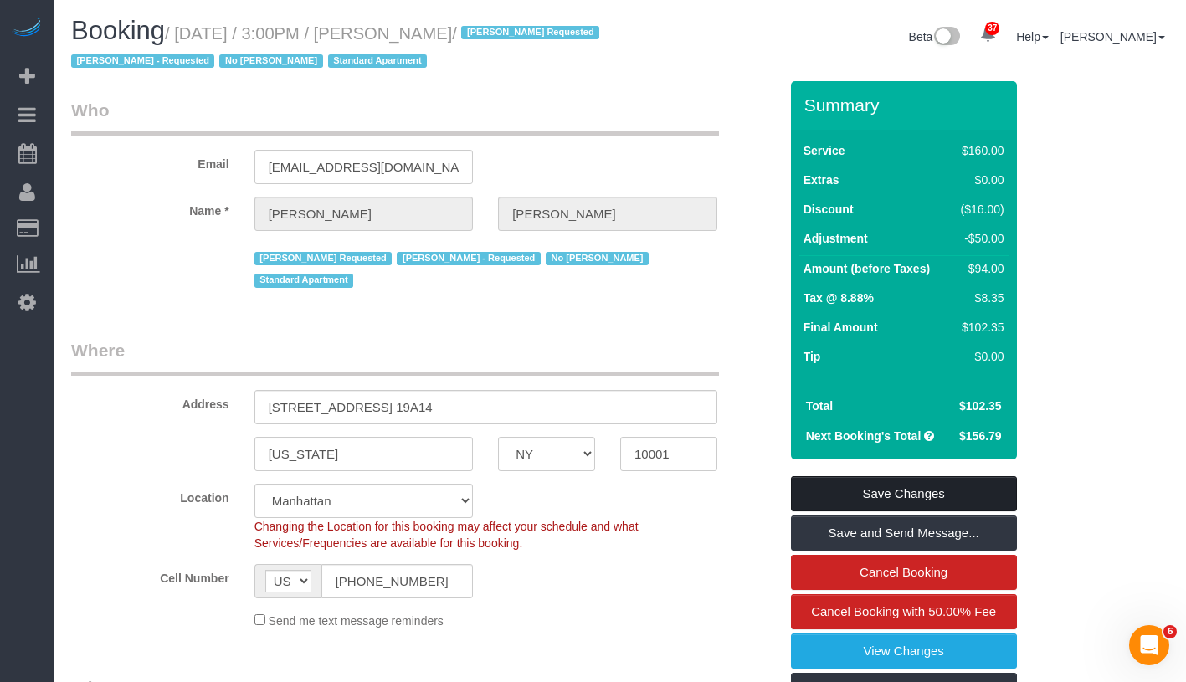
click at [884, 500] on link "Save Changes" at bounding box center [904, 493] width 226 height 35
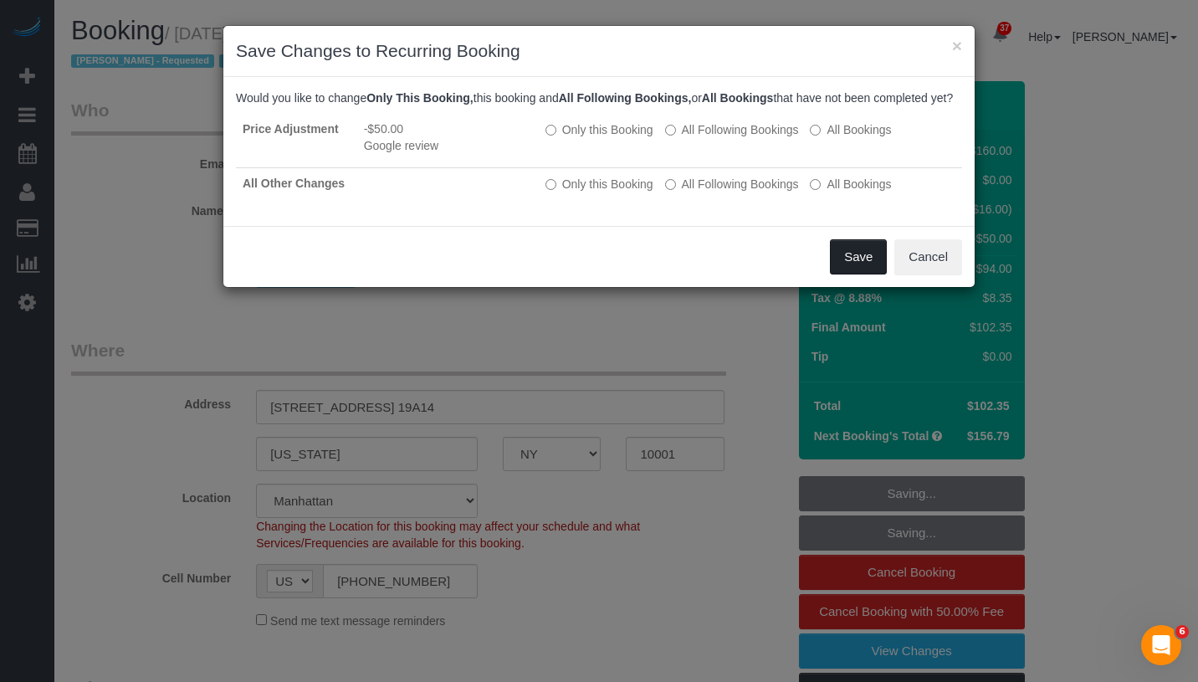
click at [846, 273] on button "Save" at bounding box center [858, 256] width 57 height 35
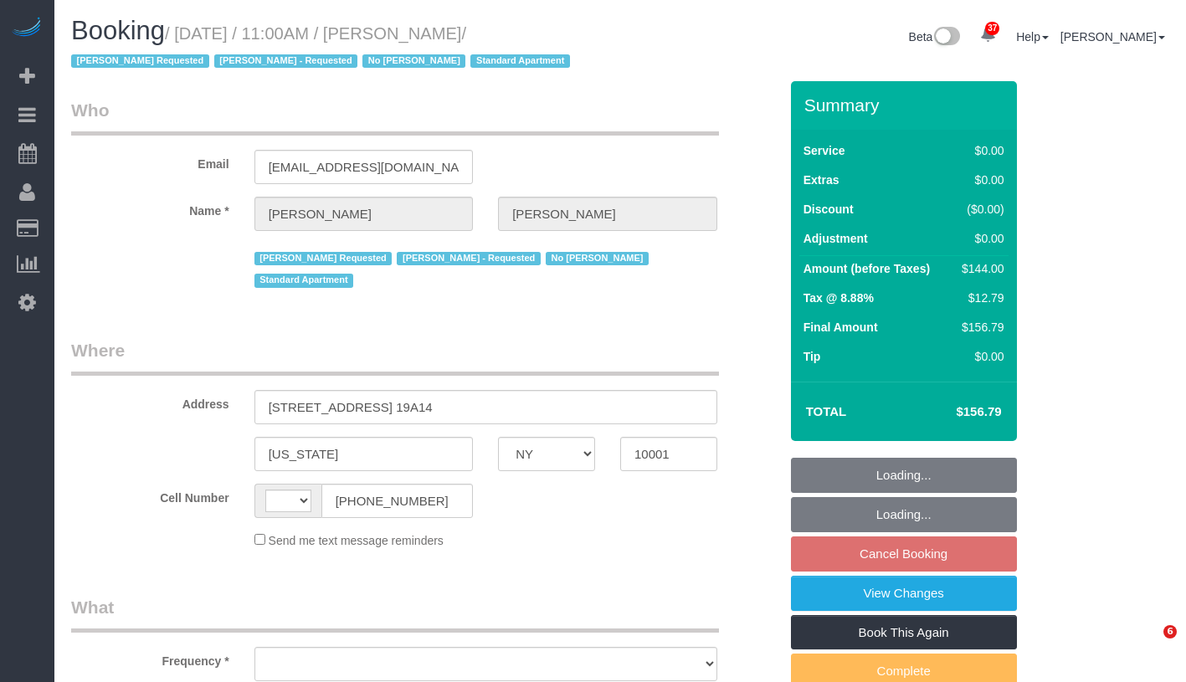
select select "NY"
select select "string:[GEOGRAPHIC_DATA]"
select select "object:827"
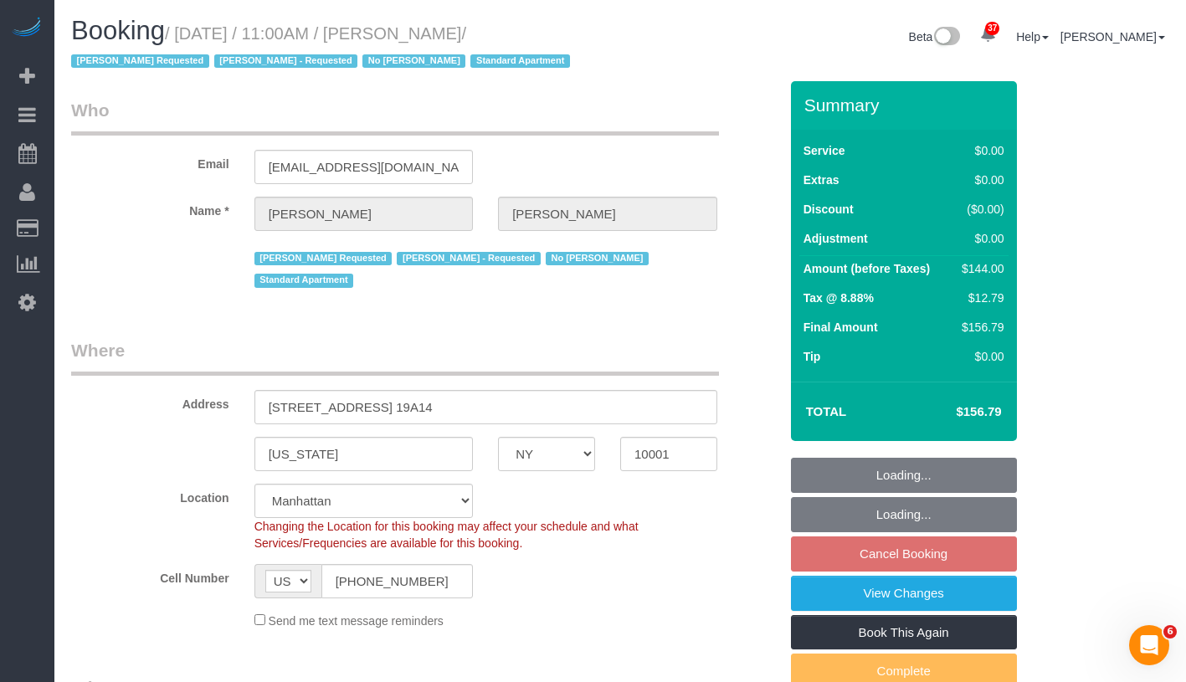
select select "string:stripe-pm_1RTwsW4VGloSiKo7Xo9CQ1gS"
select select "spot4"
select select "number:89"
select select "number:90"
select select "number:15"
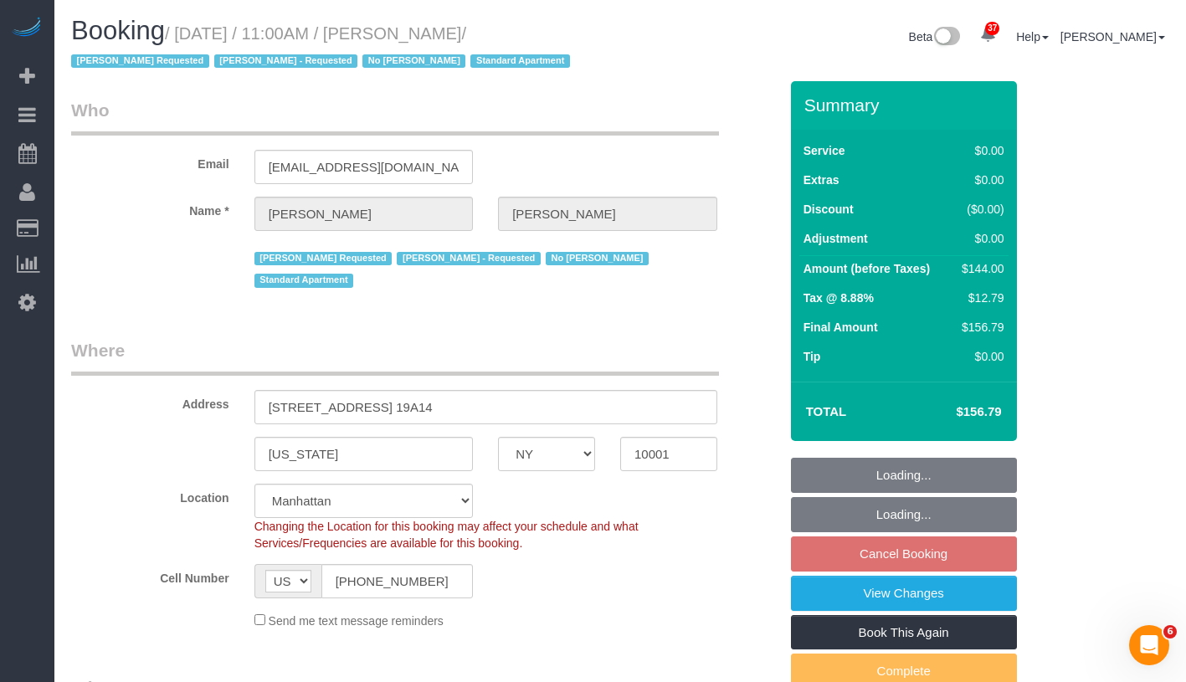
select select "number:5"
select select "1"
select select "object:1086"
select select "1"
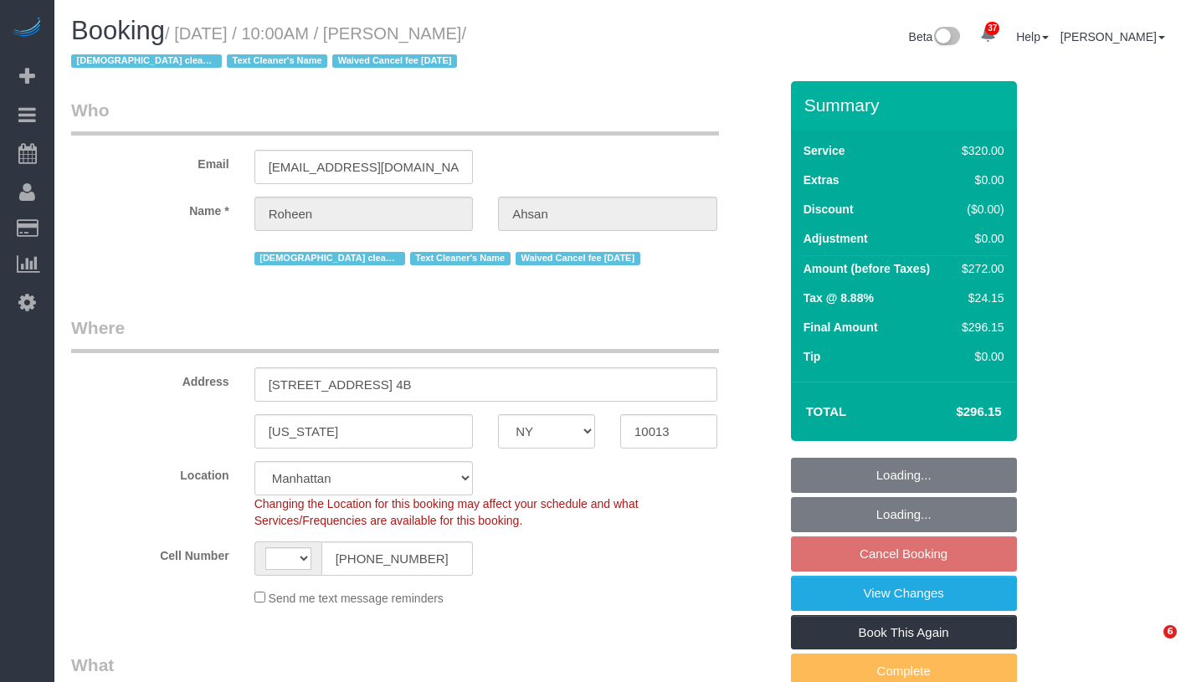
select select "NY"
select select "object:580"
select select "string:[GEOGRAPHIC_DATA]"
select select "number:58"
select select "number:71"
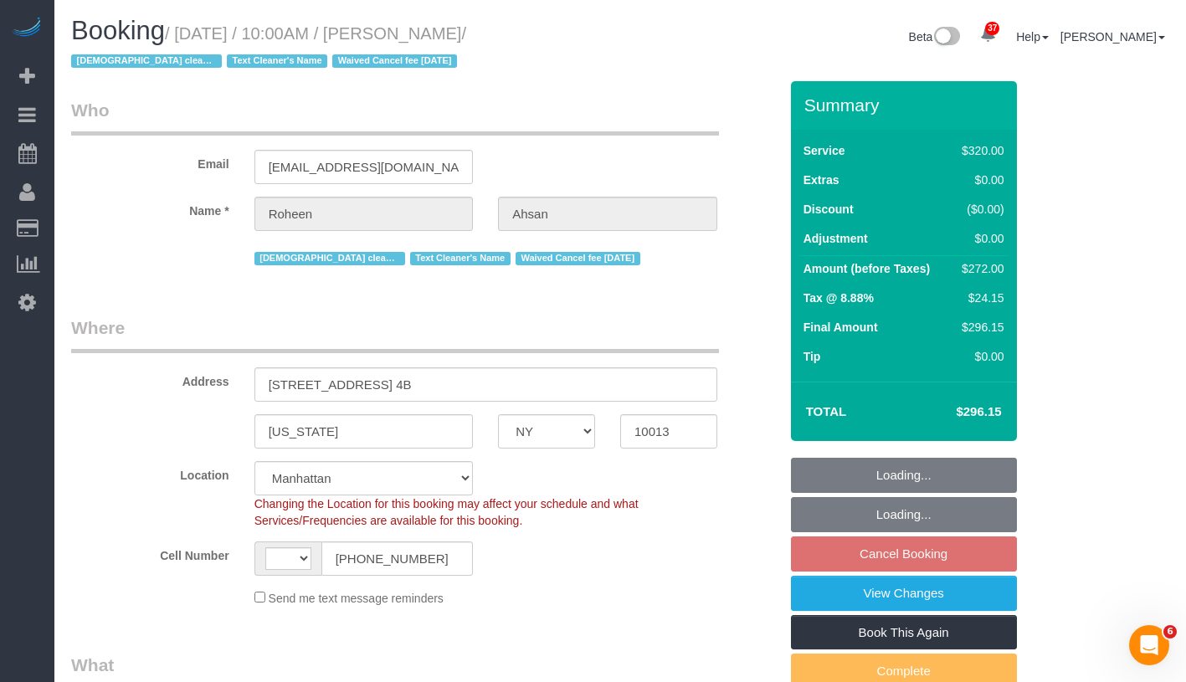
select select "number:15"
select select "number:6"
select select "string:stripe-pm_1RdfN24VGloSiKo70jTmvZbS"
select select "240"
select select "spot3"
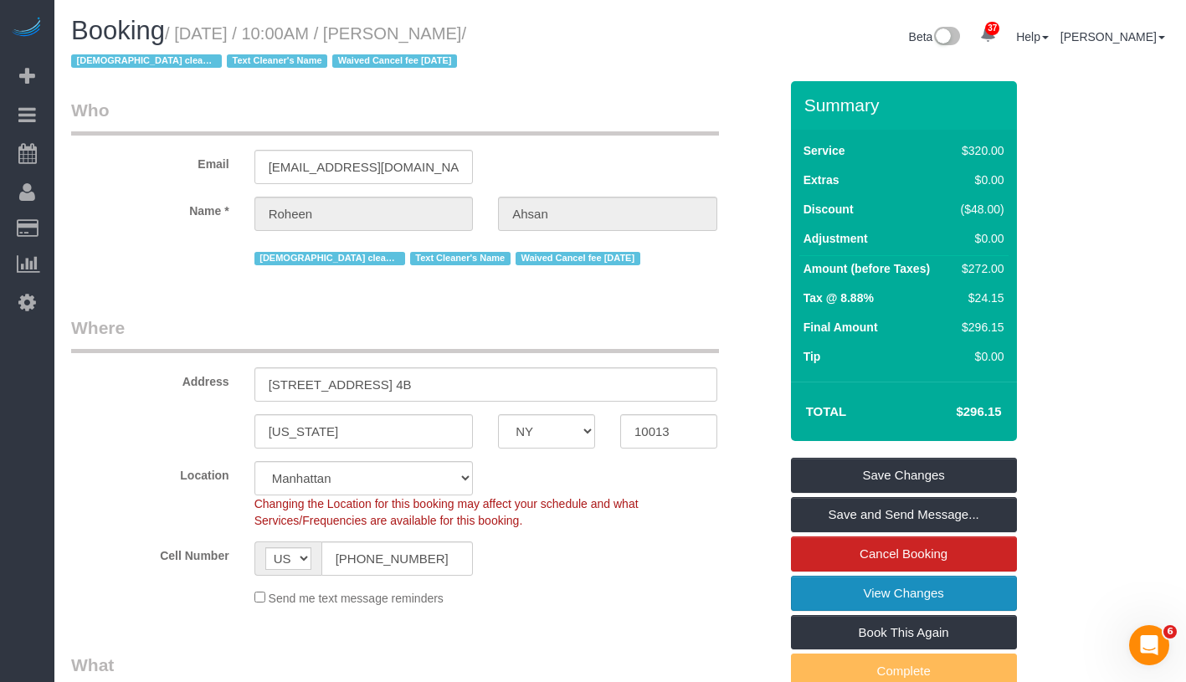
click at [972, 593] on link "View Changes" at bounding box center [904, 593] width 226 height 35
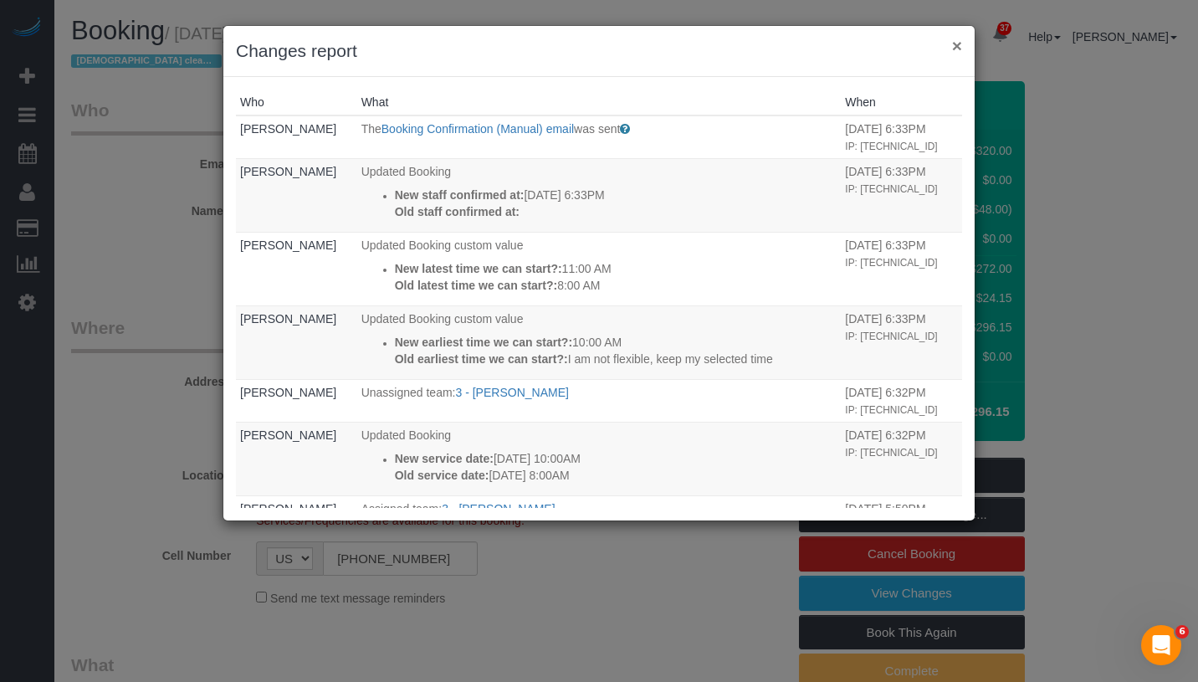
click at [955, 47] on button "×" at bounding box center [957, 46] width 10 height 18
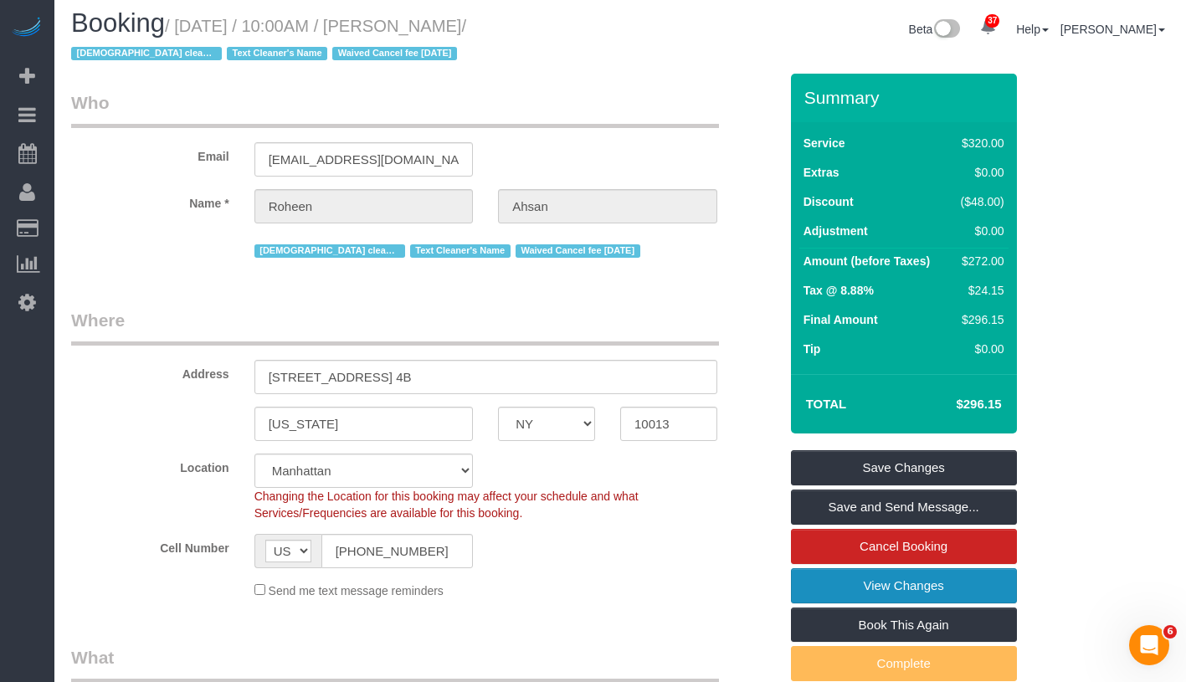
scroll to position [134, 0]
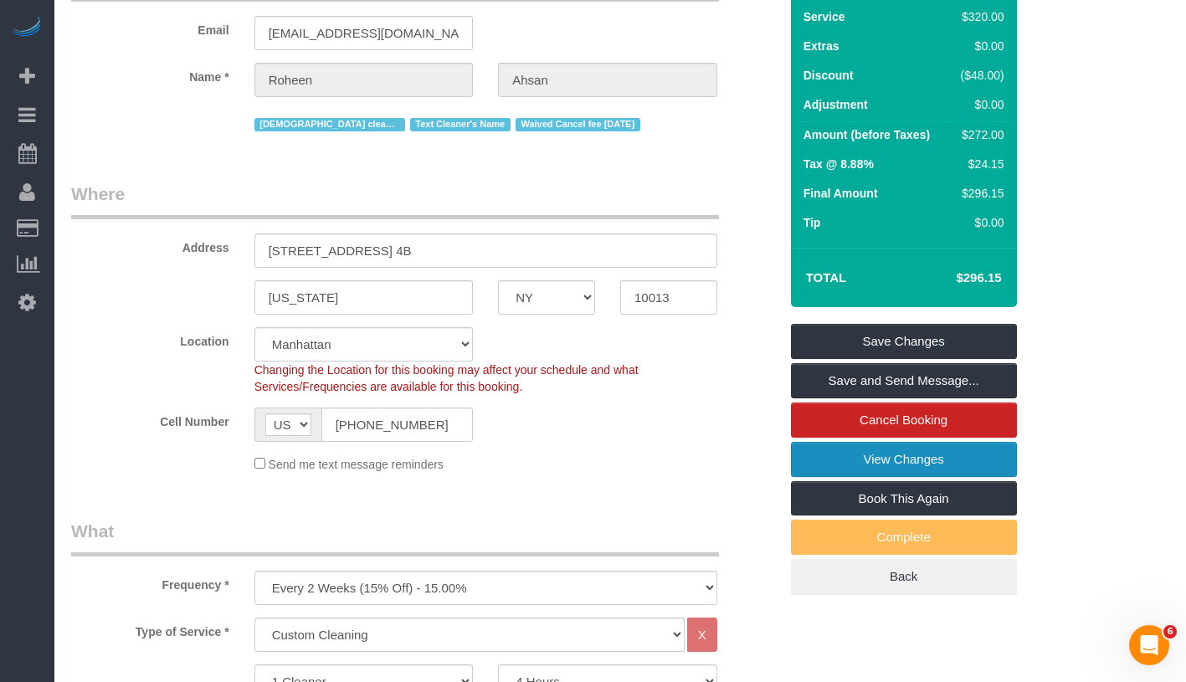
click at [908, 452] on link "View Changes" at bounding box center [904, 459] width 226 height 35
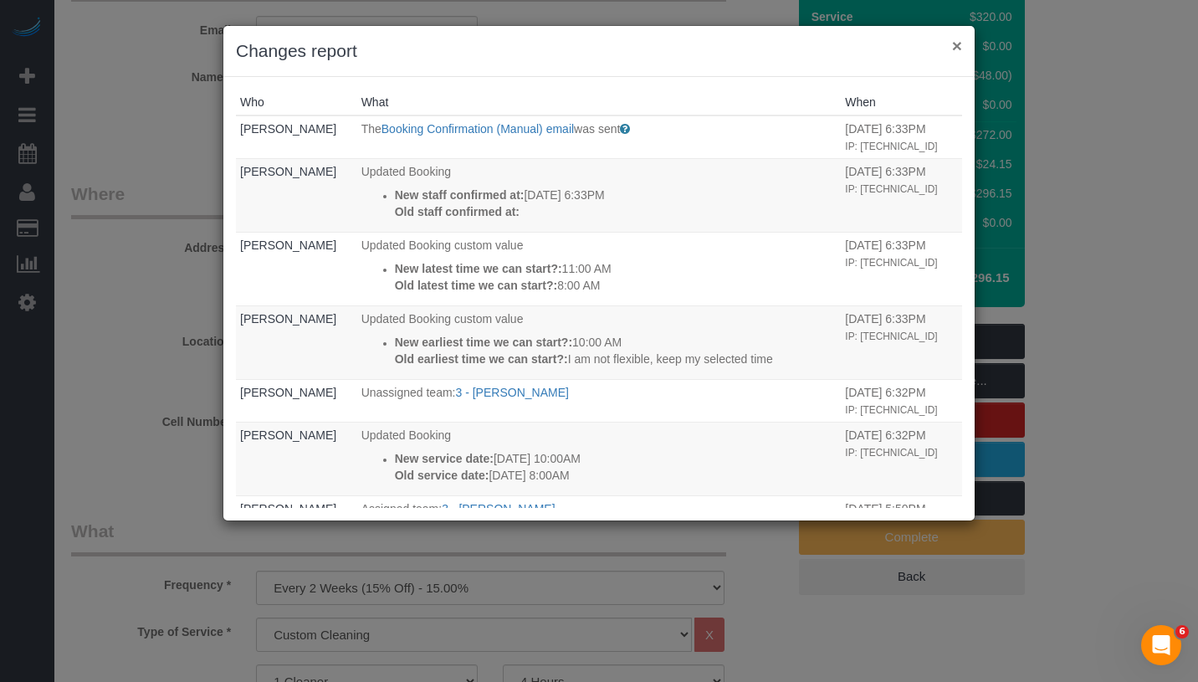
click at [955, 44] on button "×" at bounding box center [957, 46] width 10 height 18
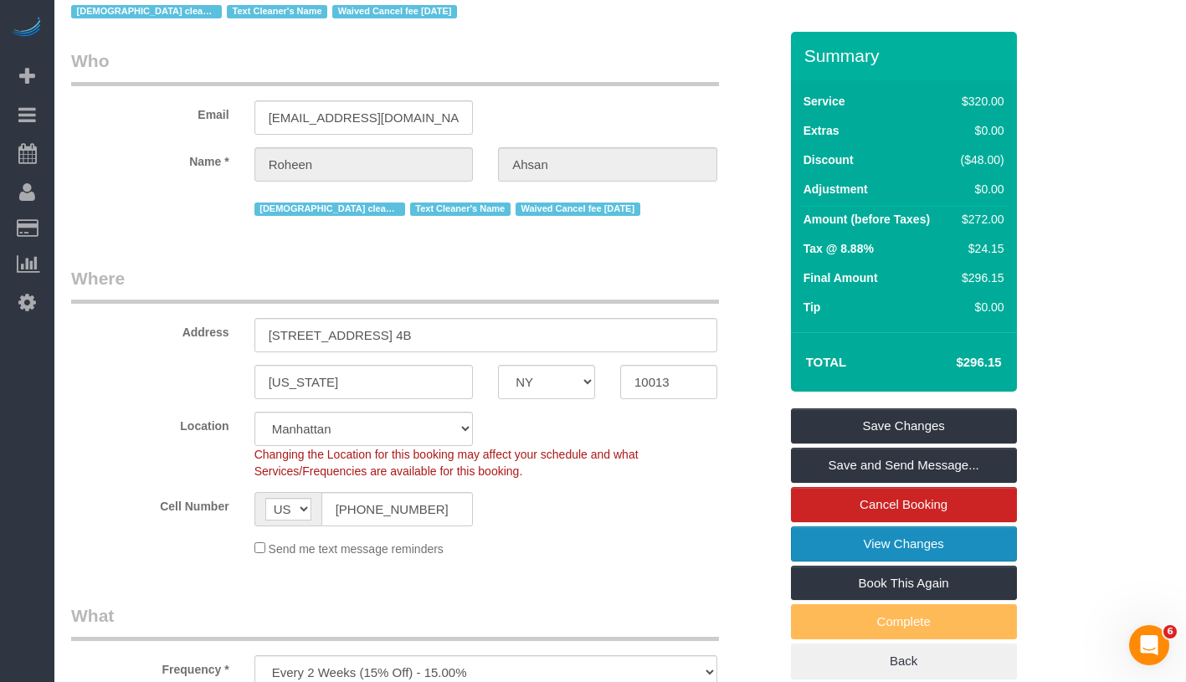
scroll to position [0, 0]
